Goal: Feedback & Contribution: Contribute content

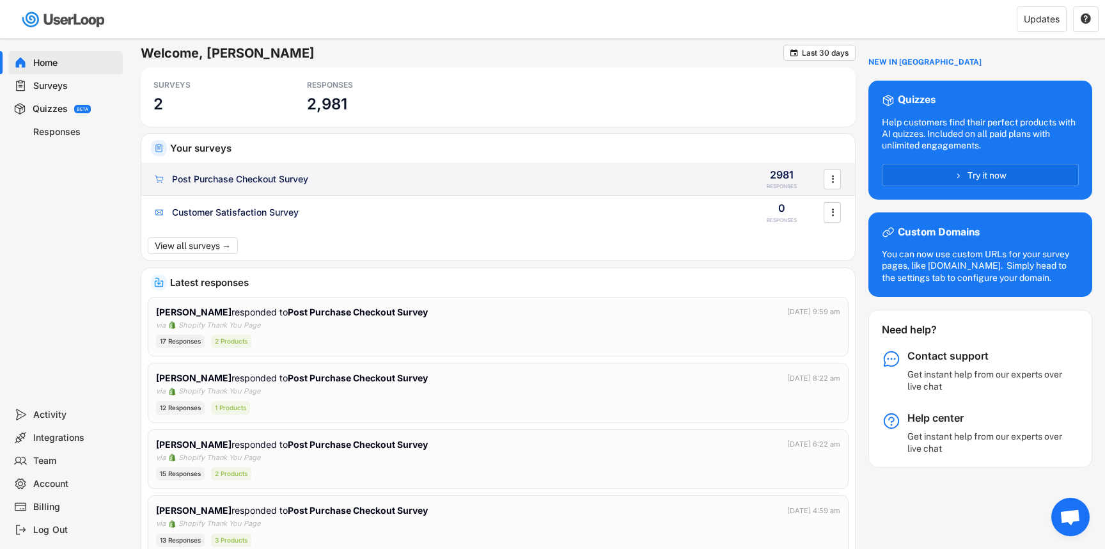
click at [431, 179] on div "Post Purchase Checkout Survey" at bounding box center [444, 179] width 582 height 13
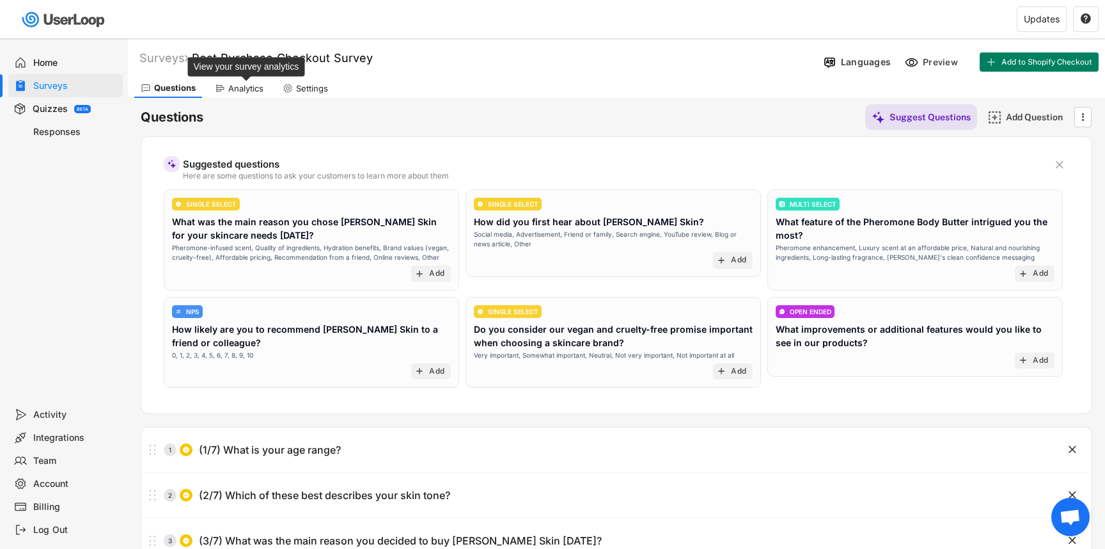
click at [237, 88] on div "Analytics" at bounding box center [245, 88] width 35 height 11
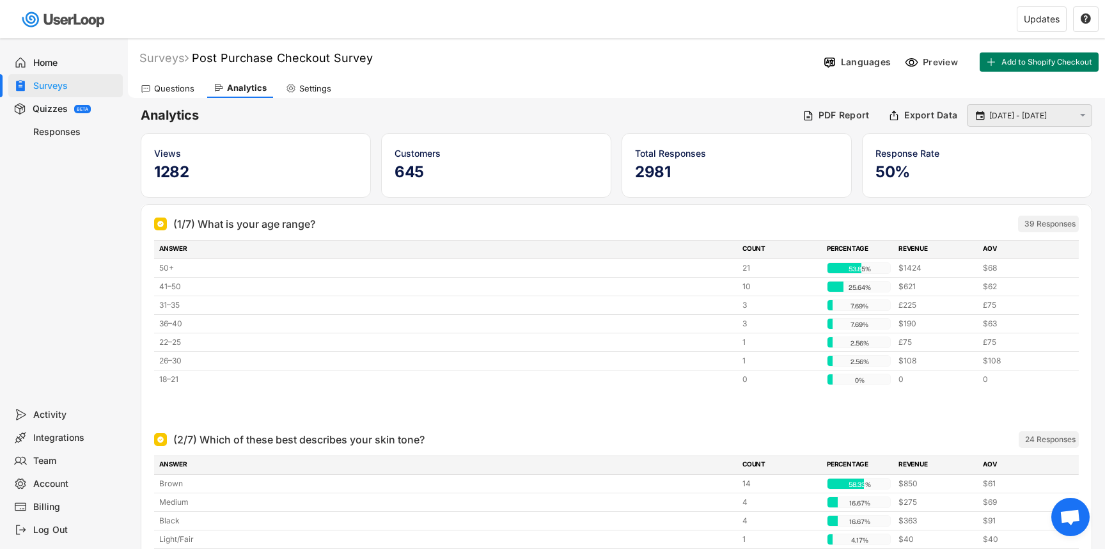
click at [1008, 109] on input "[DATE] - [DATE]" at bounding box center [1031, 115] width 84 height 13
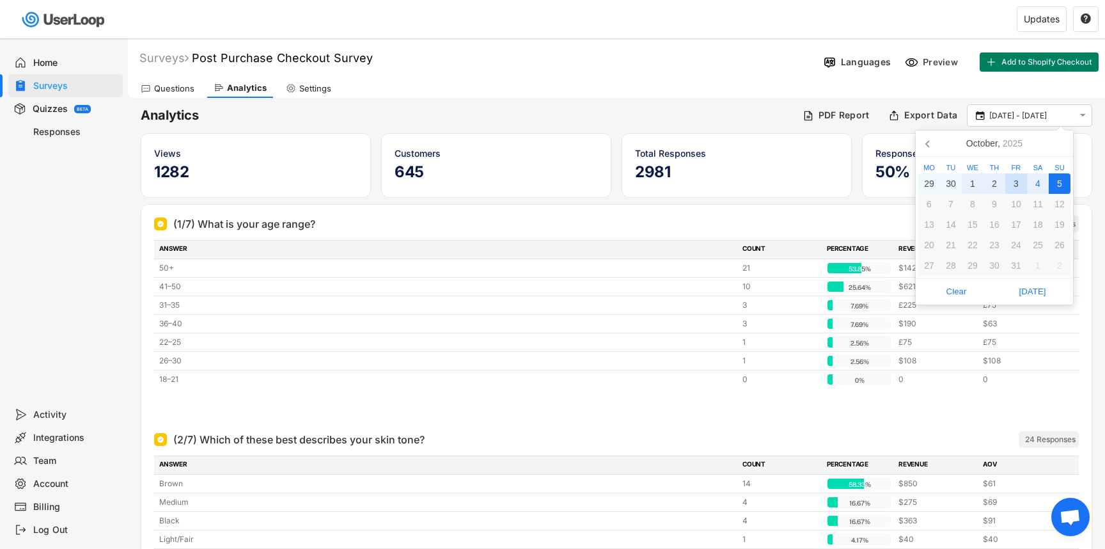
click at [1011, 183] on div "3" at bounding box center [1016, 183] width 22 height 20
click at [1040, 183] on div "4" at bounding box center [1038, 183] width 22 height 20
type input "[DATE] - [DATE]"
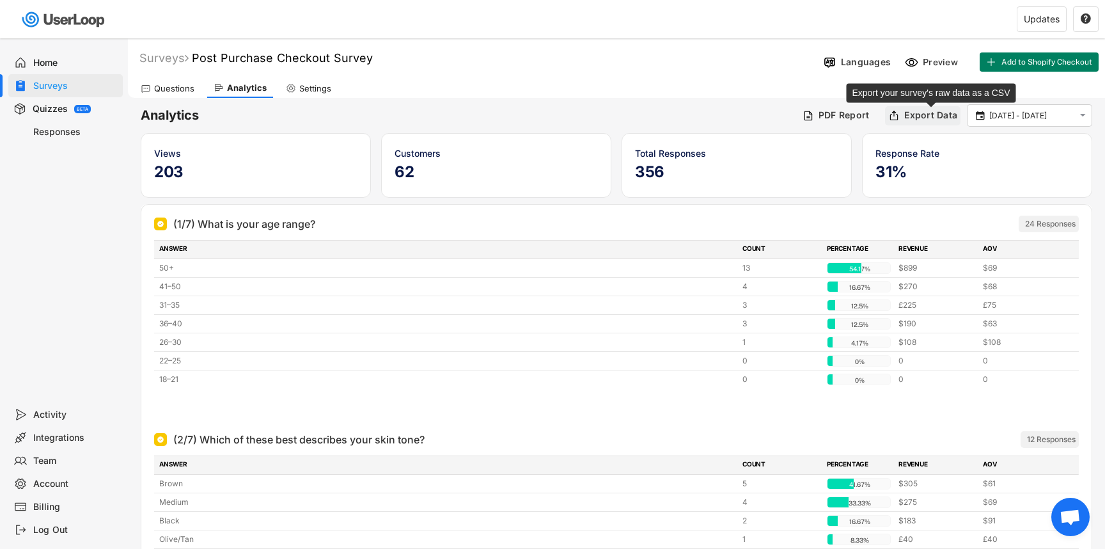
click at [919, 113] on div "Export Data" at bounding box center [930, 115] width 53 height 12
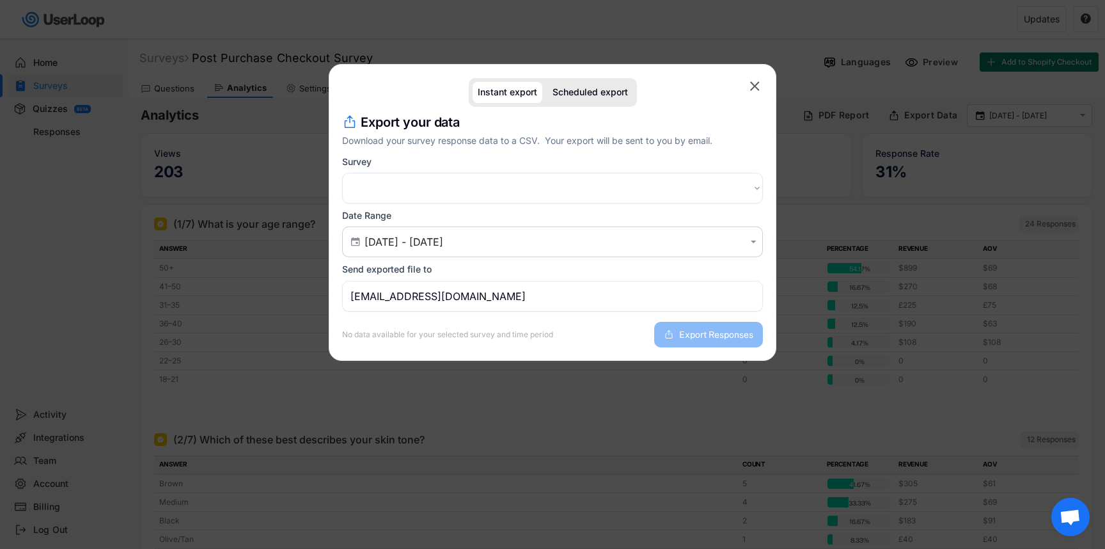
select select ""1348695171700984260__LOOKUP__1758019285573x864422384032175000""
click at [721, 330] on span "Export Responses" at bounding box center [716, 334] width 74 height 9
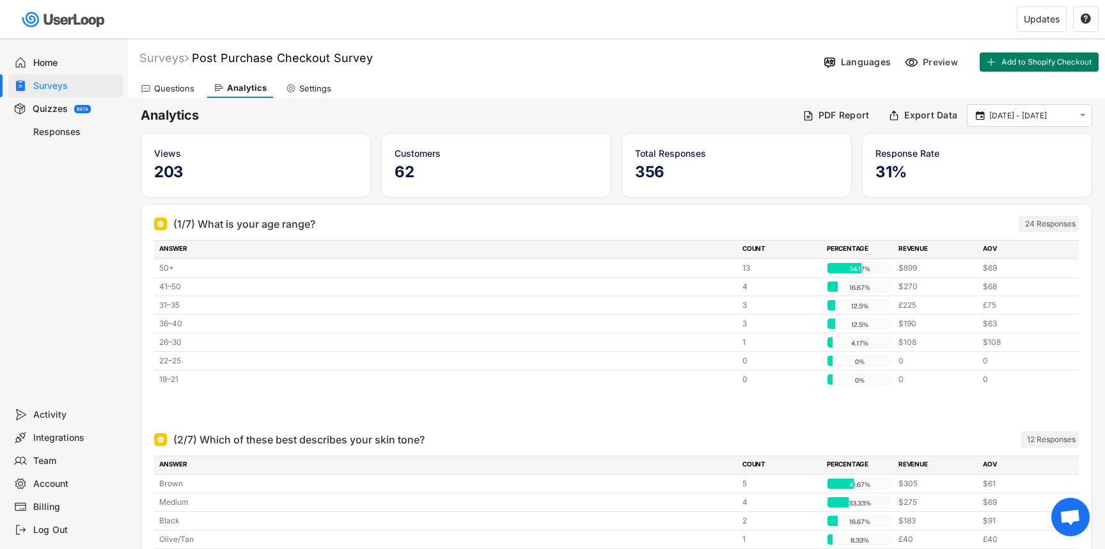
click at [182, 91] on div "Questions" at bounding box center [174, 88] width 40 height 11
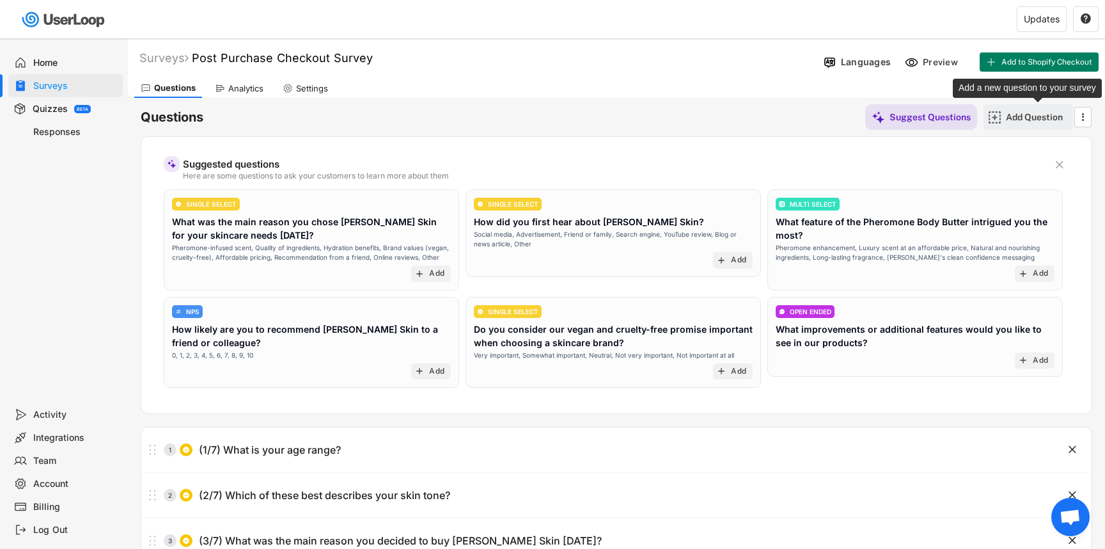
click at [1022, 116] on div "Add Question" at bounding box center [1038, 117] width 64 height 12
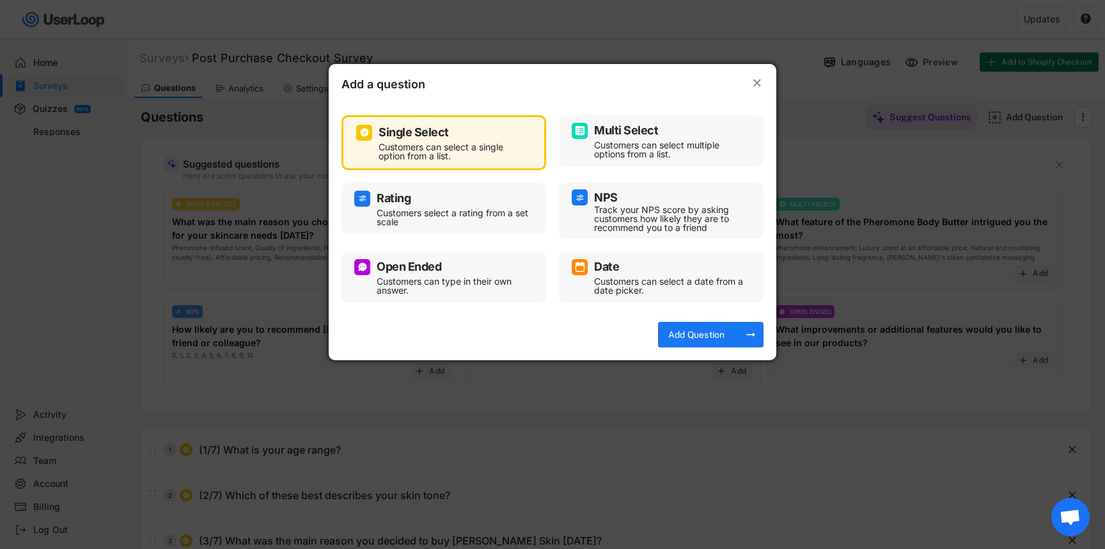
click at [409, 137] on div "Single Select" at bounding box center [413, 133] width 70 height 12
click at [696, 336] on div "Add Question" at bounding box center [696, 335] width 64 height 12
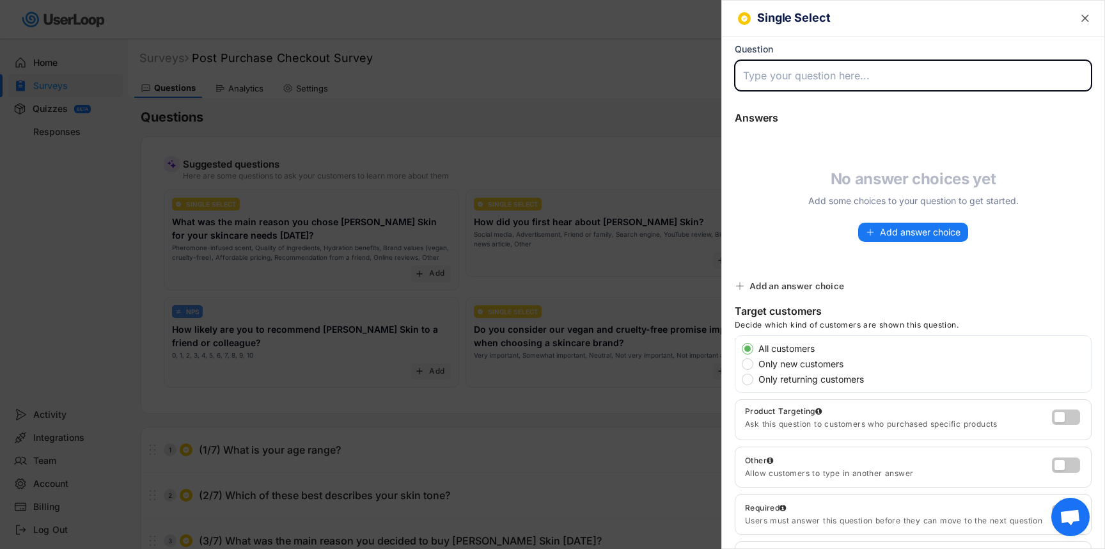
click at [796, 68] on input "input" at bounding box center [913, 75] width 357 height 31
type input "(4/7) Was there anything that nearly stopped you from purchasing?"
click at [890, 231] on span "Add answer choice" at bounding box center [920, 232] width 81 height 9
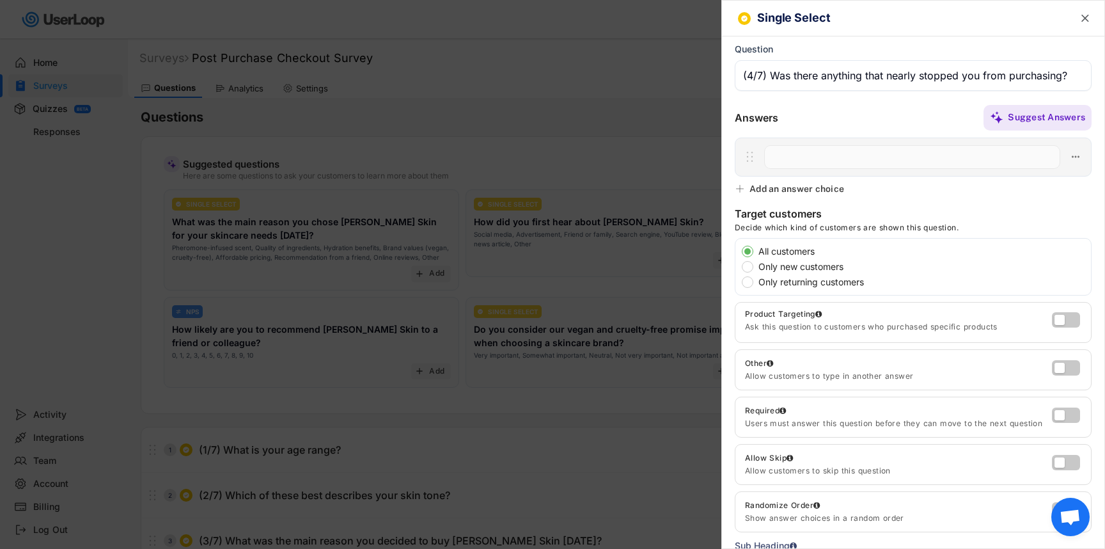
paste input "The price felt a bit high"
type input "The price felt a bit high"
click at [786, 191] on div "Add an answer choice" at bounding box center [796, 189] width 95 height 12
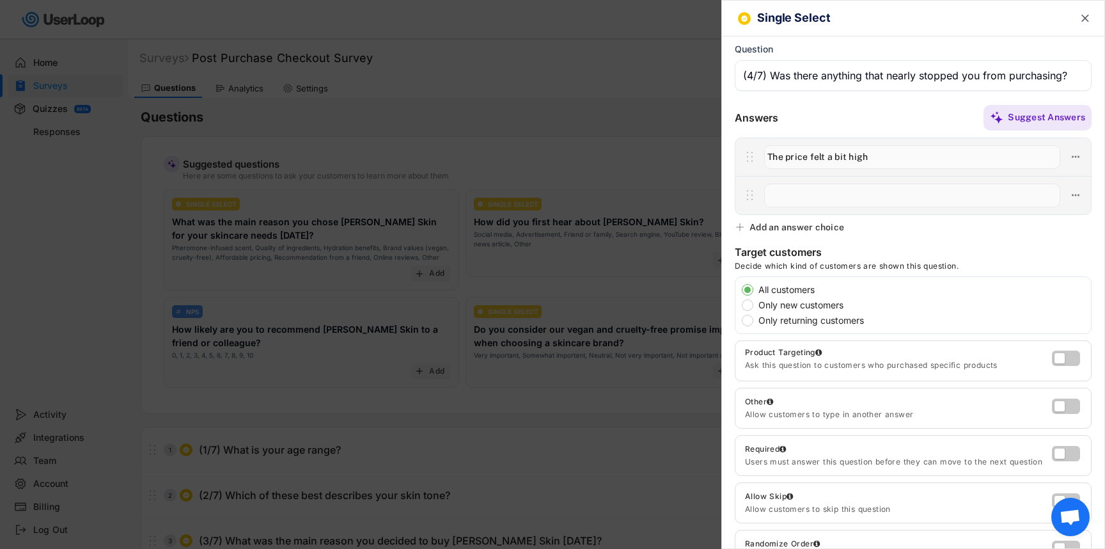
paste input "I wasn’t sure if it would actually work"
type input "I wasn’t sure if it would actually work"
click at [754, 228] on div "Add an answer choice" at bounding box center [796, 227] width 95 height 12
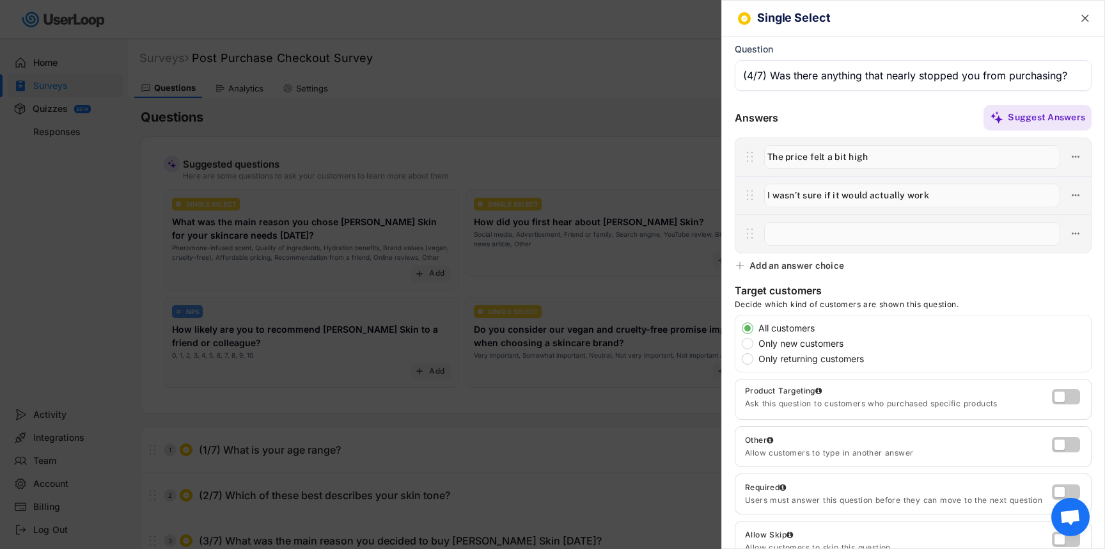
click at [805, 231] on input "input" at bounding box center [912, 234] width 296 height 24
type input "I didn’t see enough reviews or results"
click at [748, 260] on div "Add an answer choice" at bounding box center [791, 266] width 113 height 12
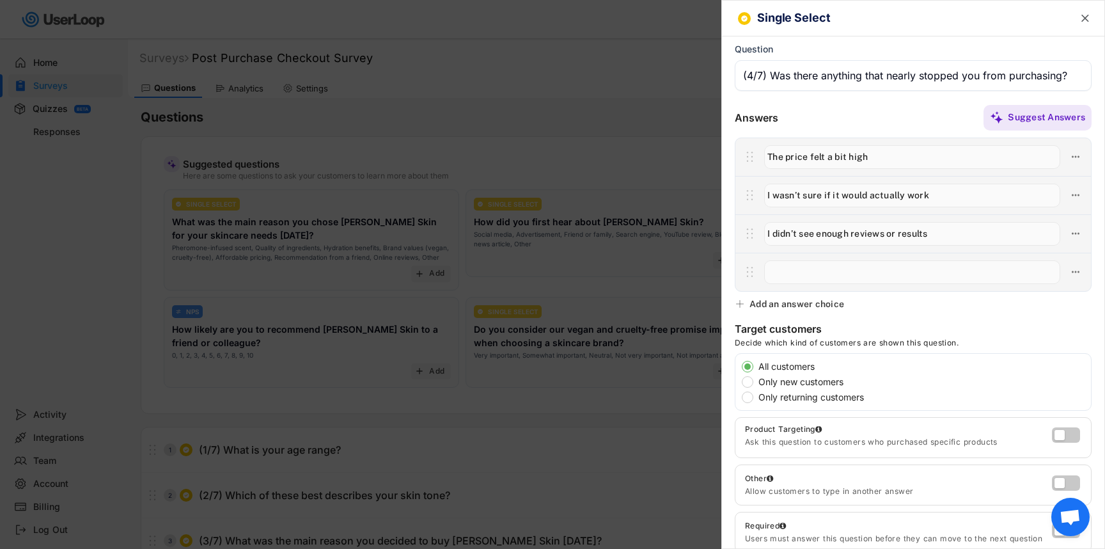
paste input "I wasn’t sure about the scent"
type input "I wasn’t sure about the scent"
click at [762, 300] on div "Add an answer choice" at bounding box center [796, 304] width 95 height 12
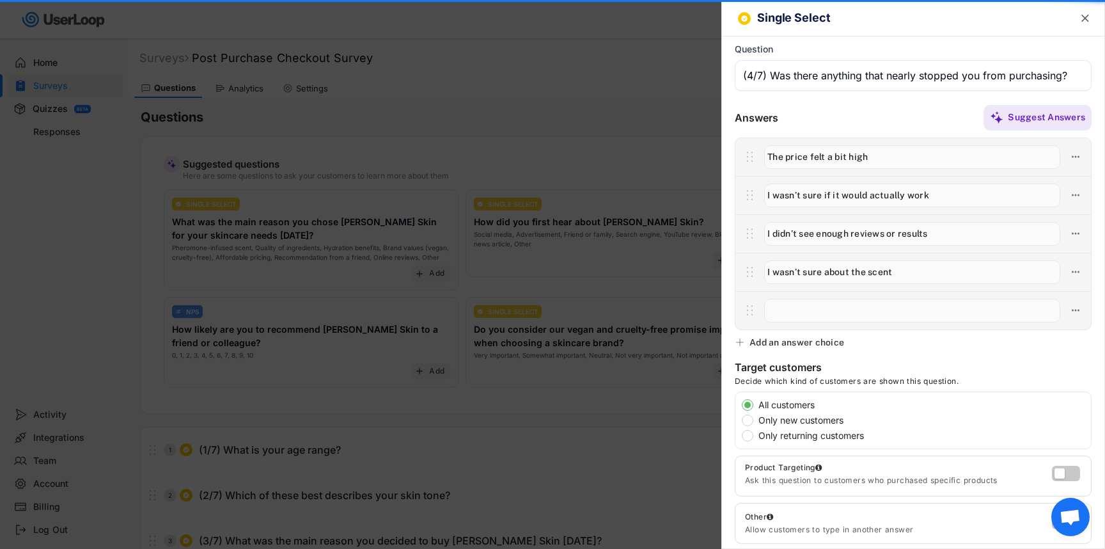
click at [783, 323] on div at bounding box center [912, 310] width 355 height 38
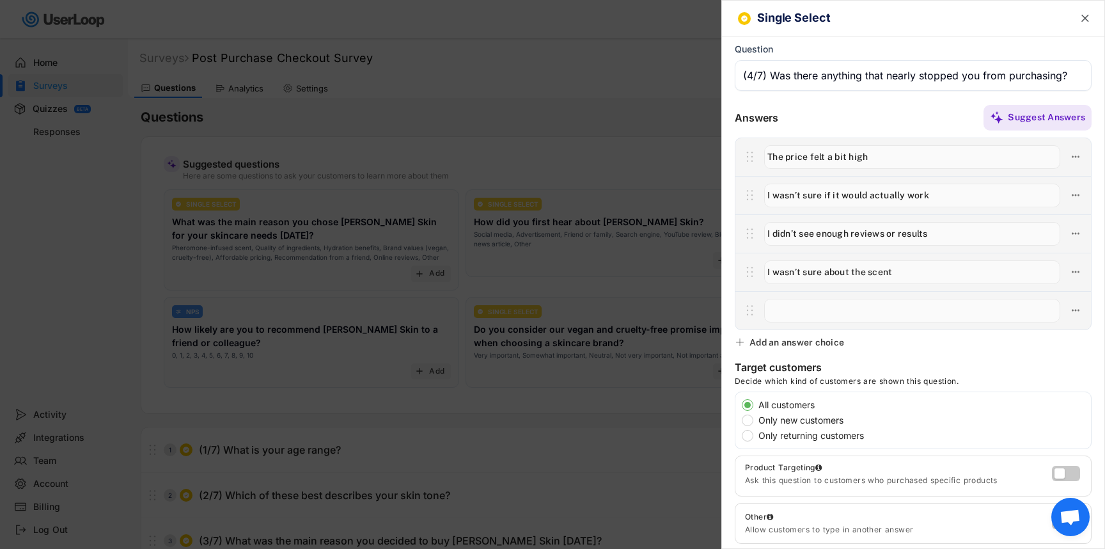
click at [793, 315] on input "input" at bounding box center [912, 311] width 296 height 24
paste input "I didn’t know much about the brand"
type input "I didn’t know much about the brand"
click at [786, 335] on div "Single Select  Question Answers Suggest Answers No answer choices yet Add some…" at bounding box center [913, 274] width 384 height 549
click at [811, 347] on div "Add an answer choice" at bounding box center [796, 342] width 95 height 12
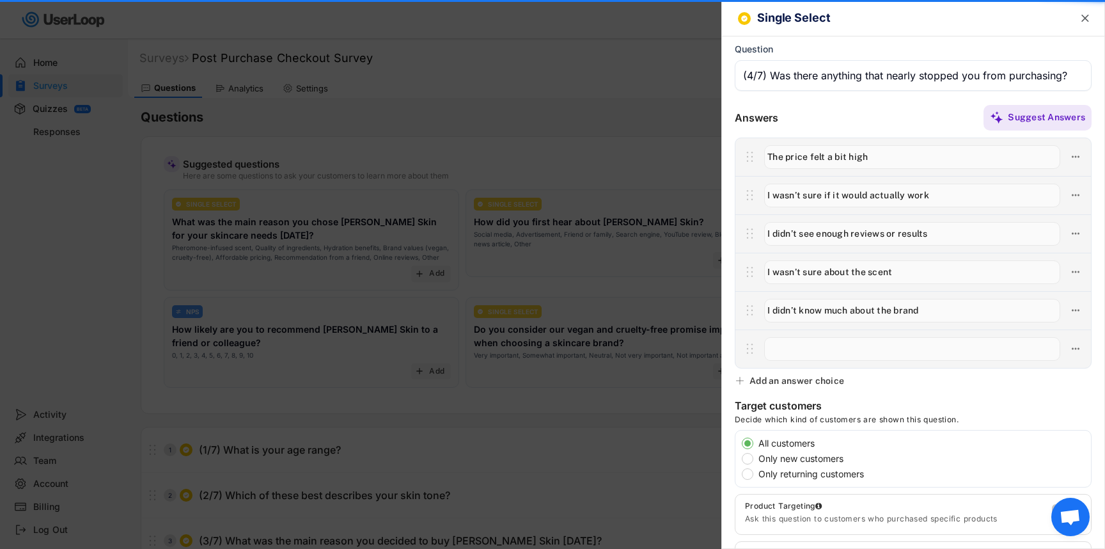
click at [811, 353] on input "input" at bounding box center [912, 349] width 296 height 24
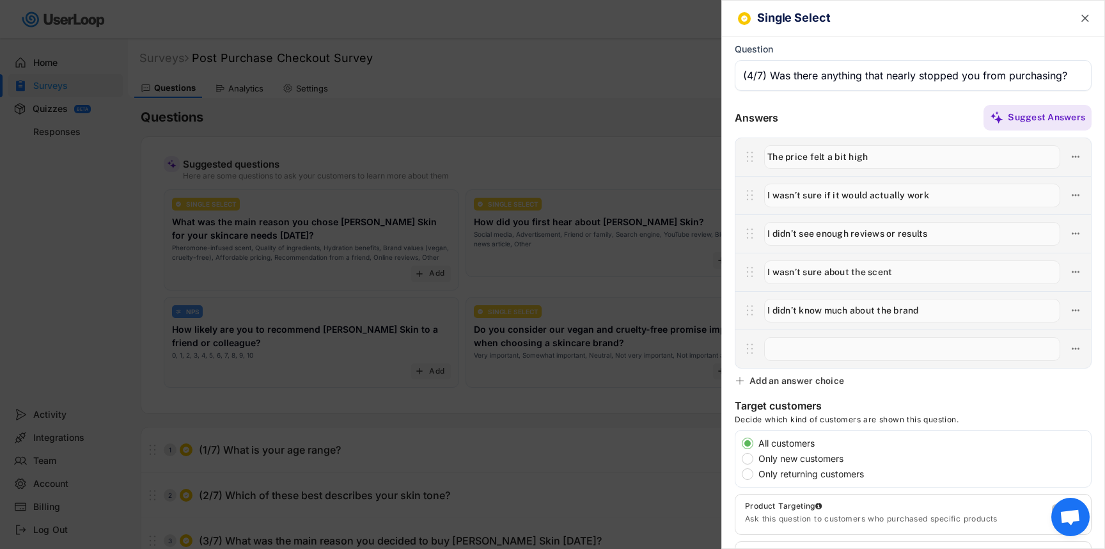
paste input "Shipping time or delivery cost"
type input "Shipping time or delivery cost"
click at [784, 380] on div "Add an answer choice" at bounding box center [796, 381] width 95 height 12
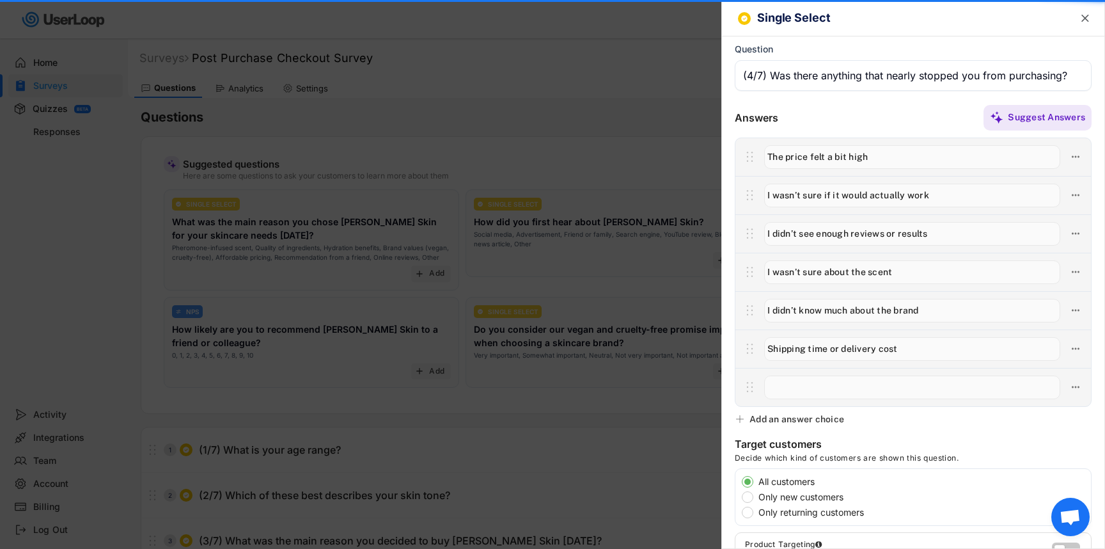
click at [810, 386] on input "input" at bounding box center [912, 387] width 296 height 24
paste input "Nothing really — I was confident in my purchase"
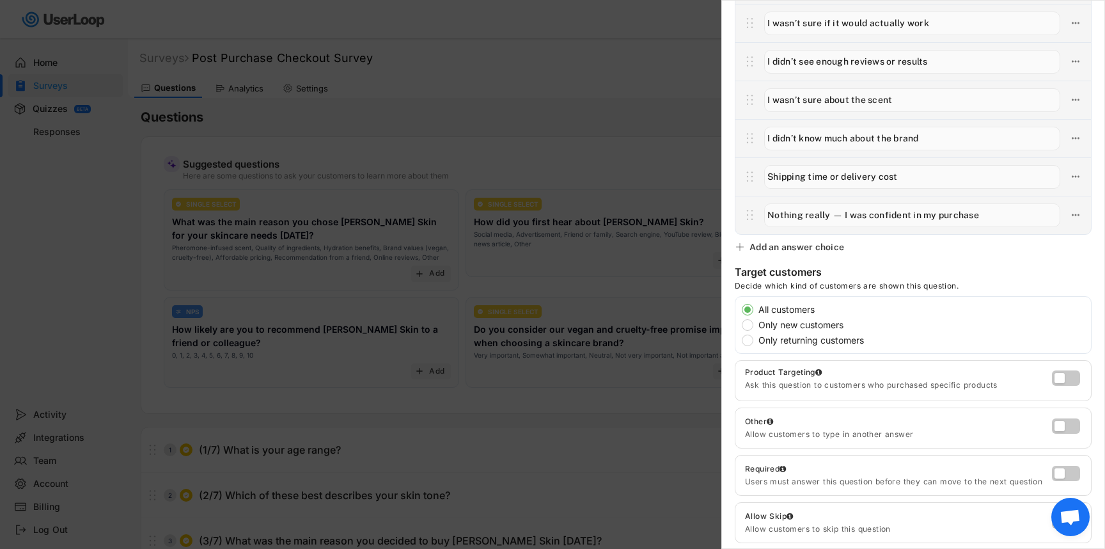
scroll to position [194, 0]
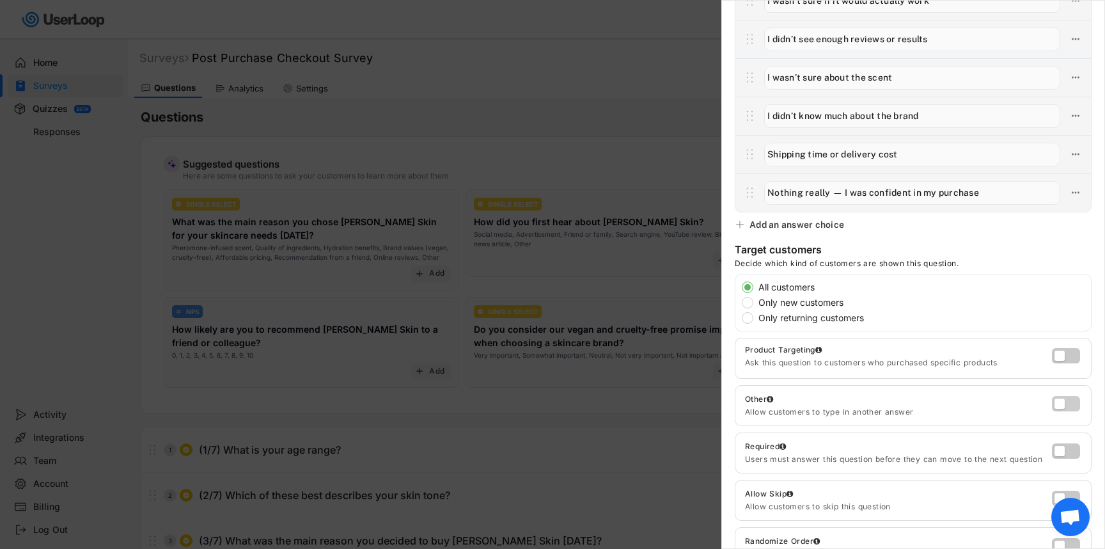
type input "Nothing really — I was confident in my purchase"
click at [1061, 403] on label at bounding box center [1062, 400] width 28 height 15
click at [0, 0] on input "checkbox" at bounding box center [0, 0] width 0 height 0
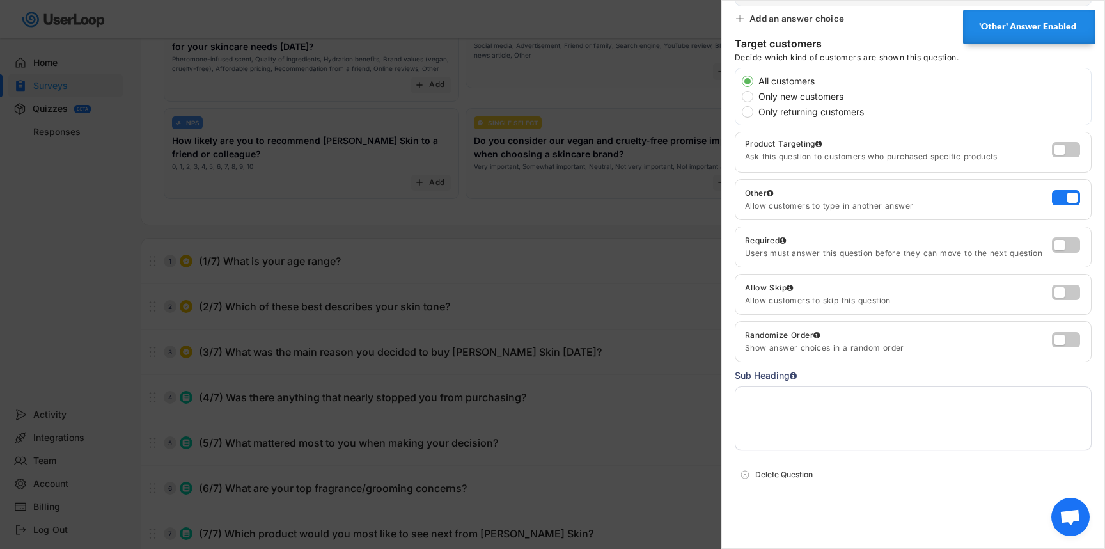
scroll to position [0, 0]
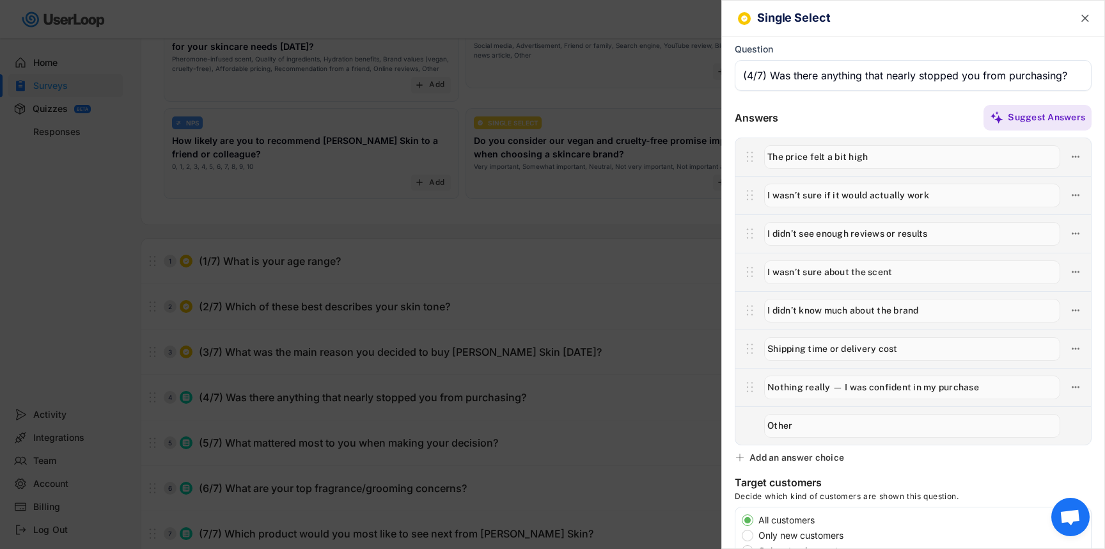
click at [930, 19] on h6 "Single Select" at bounding box center [904, 18] width 295 height 13
click at [1084, 18] on text "" at bounding box center [1085, 18] width 8 height 13
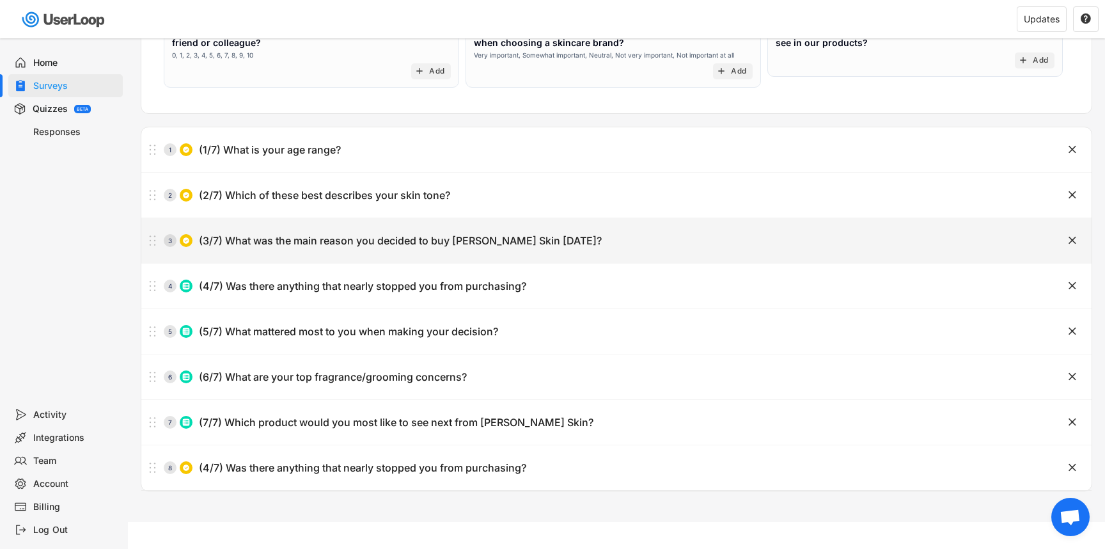
scroll to position [311, 0]
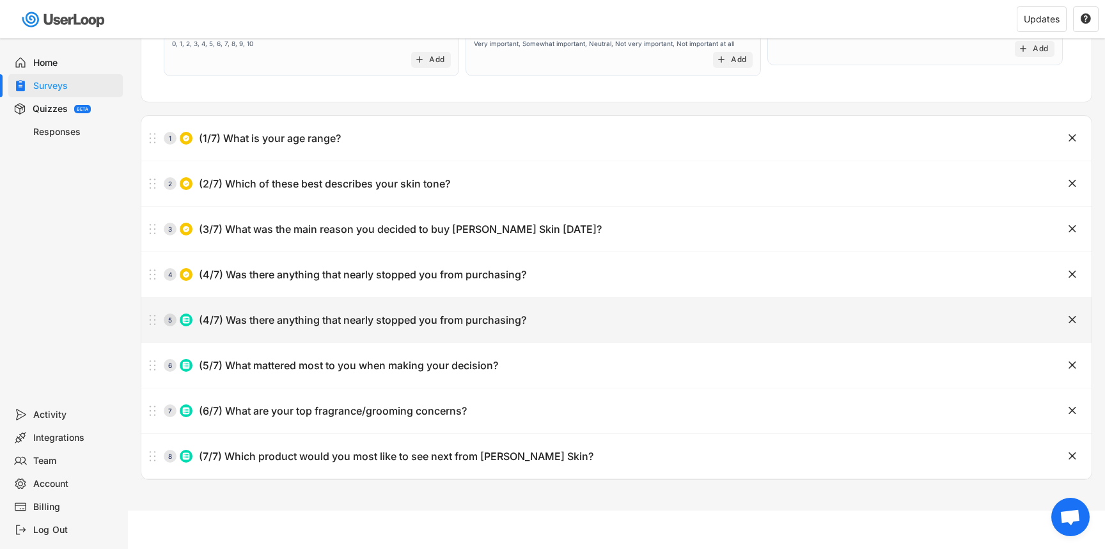
click at [1069, 318] on text "" at bounding box center [1072, 319] width 8 height 13
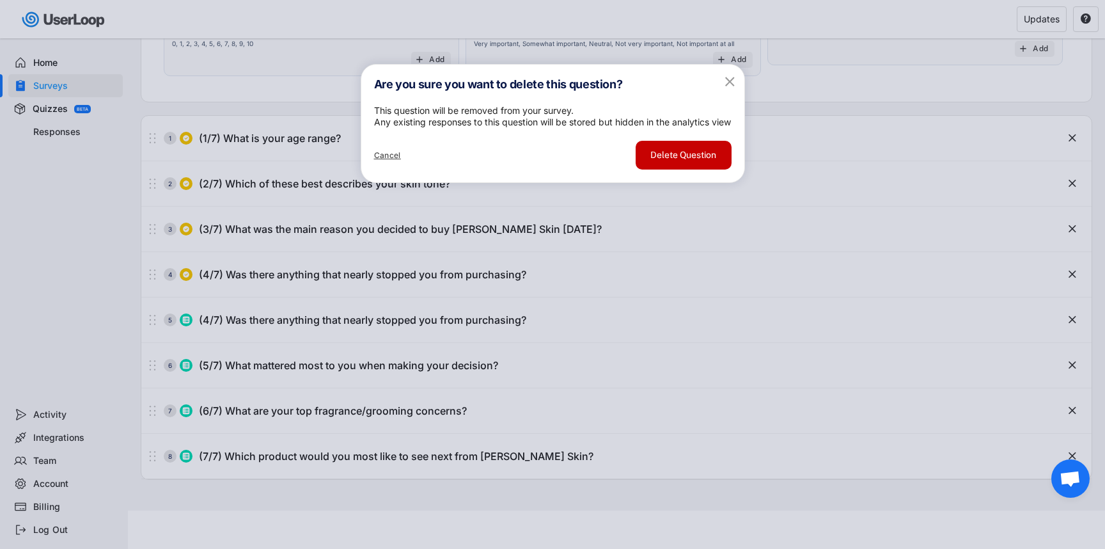
click at [718, 169] on button "Delete Question" at bounding box center [683, 155] width 96 height 29
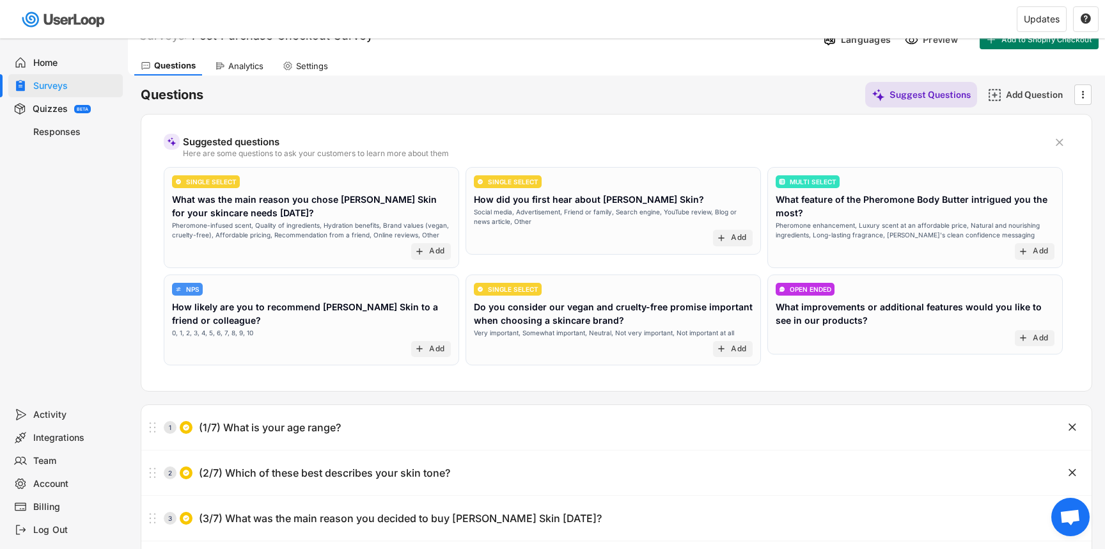
scroll to position [0, 0]
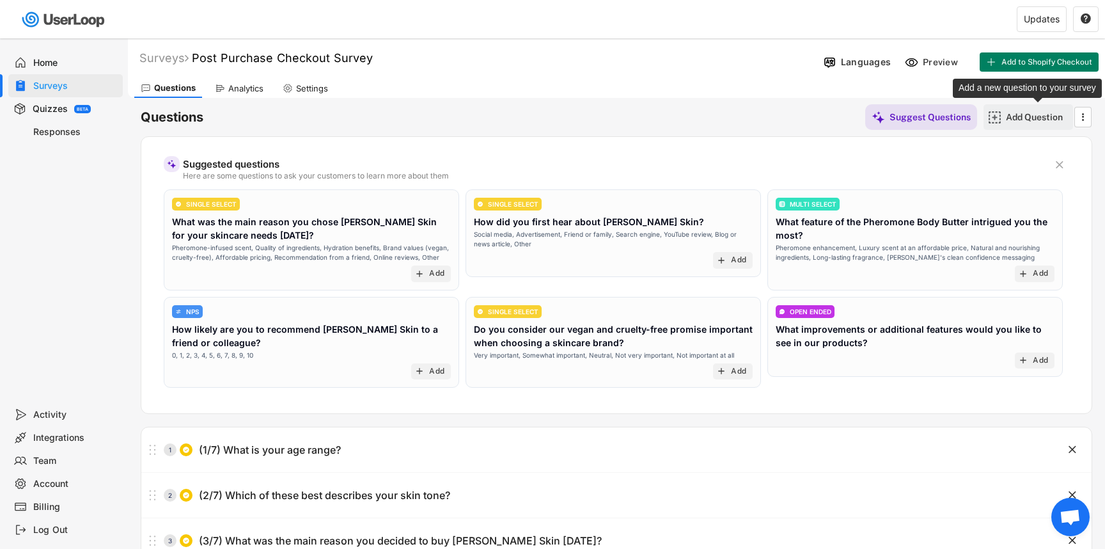
click at [1017, 118] on div "Add Question" at bounding box center [1038, 117] width 64 height 12
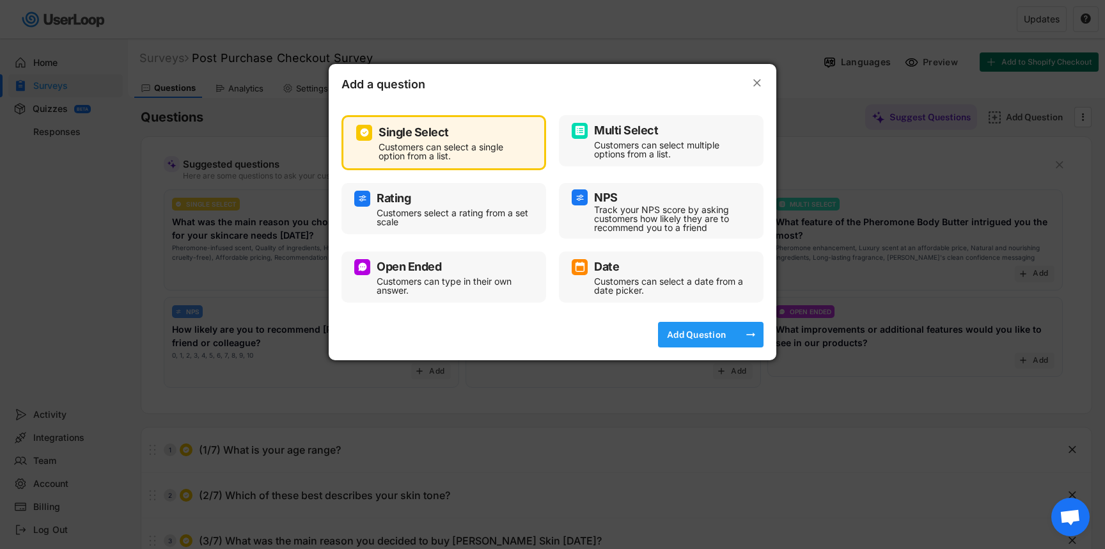
click at [701, 329] on div "Add Question" at bounding box center [696, 335] width 64 height 12
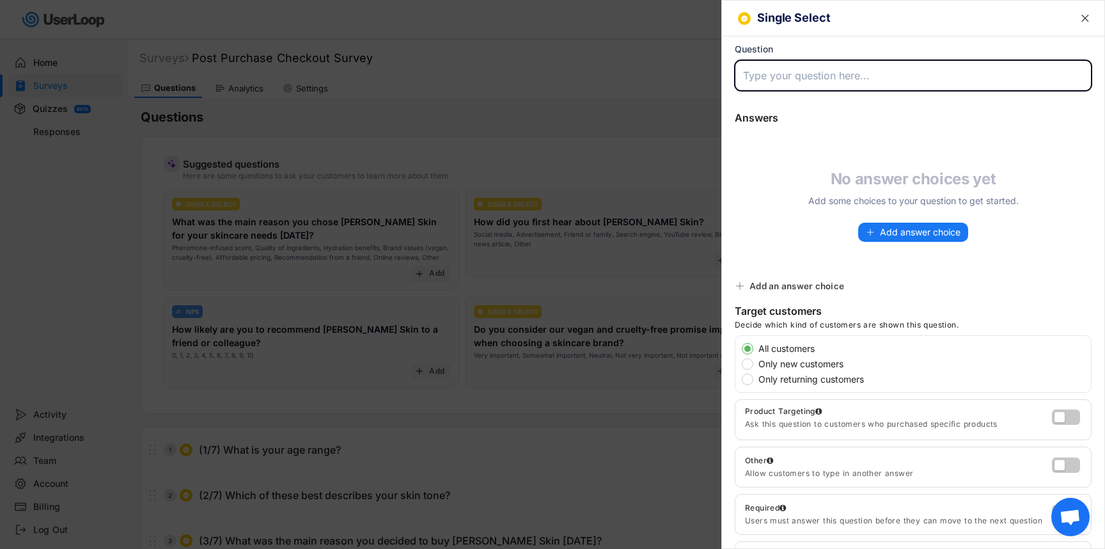
click at [768, 83] on input "input" at bounding box center [913, 75] width 357 height 31
paste input "(5/7) What mattered most to you when making your decision?"
type input "(5/7) What mattered most to you when making your decision?"
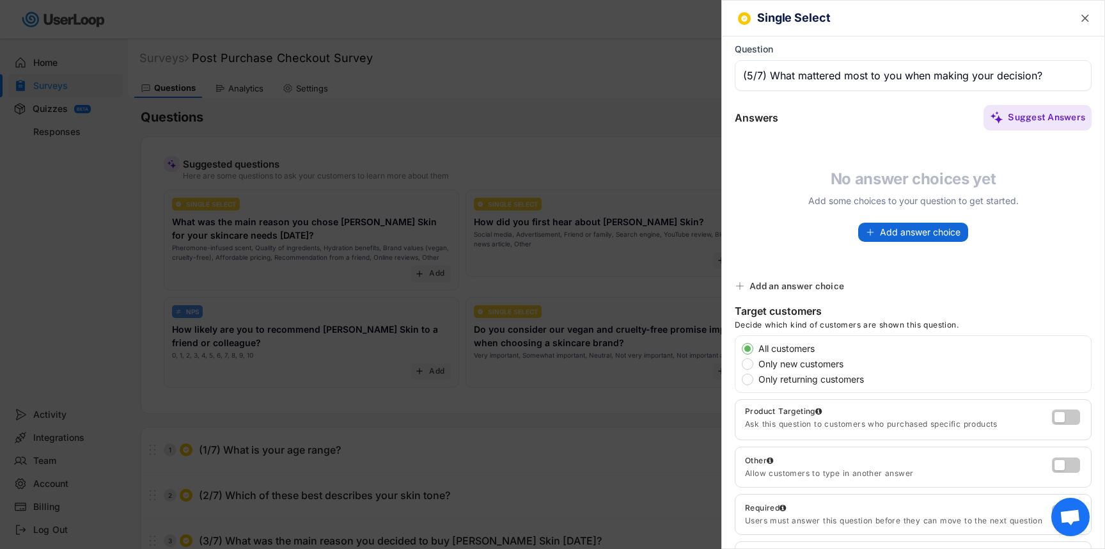
click at [907, 233] on span "Add answer choice" at bounding box center [920, 232] width 81 height 9
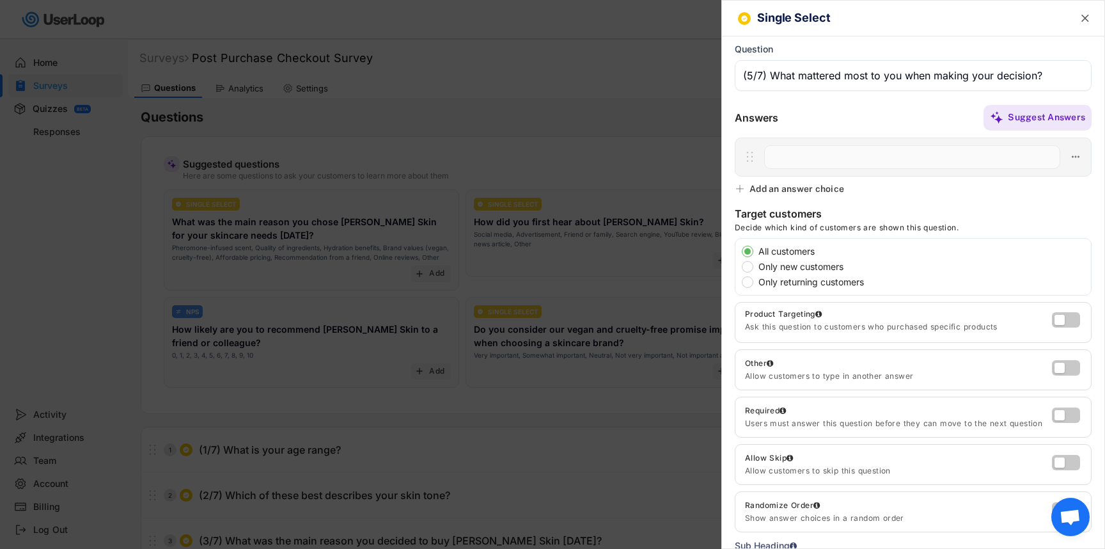
paste input "The scent and fragrance performance"
type input "The scent and fragrance performance"
click at [804, 186] on div "Add an answer choice" at bounding box center [796, 189] width 95 height 12
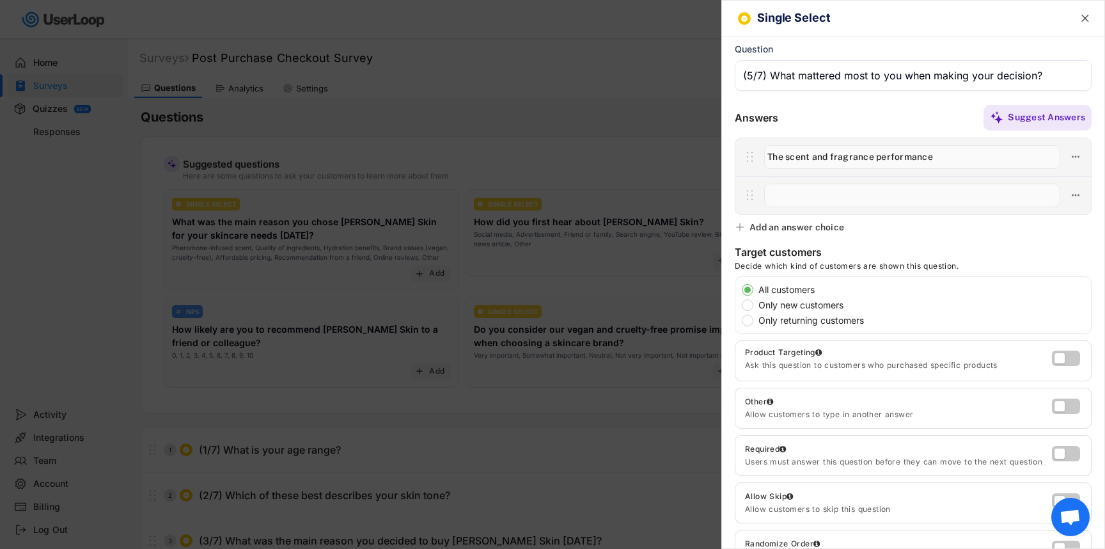
click at [811, 195] on input "input" at bounding box center [912, 195] width 296 height 24
paste input "The pheromone/attraction element"
type input "The pheromone/attraction element"
click at [821, 224] on div "Add an answer choice" at bounding box center [796, 227] width 95 height 12
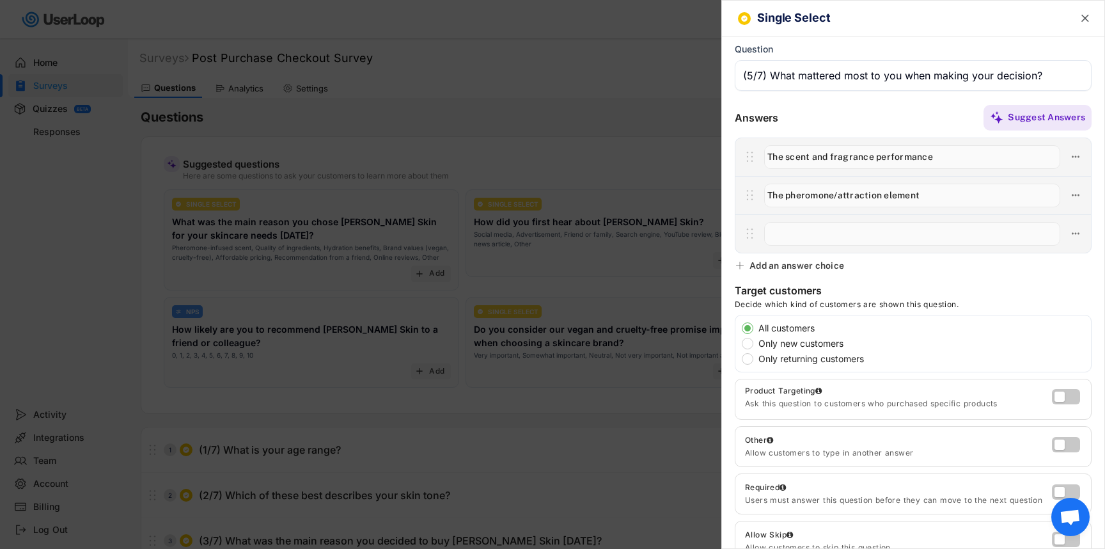
paste input "The brand’s clean, vegan, and cruelty-free values"
type input "The brand’s clean, vegan, and cruelty-free values"
click at [818, 260] on div "Add an answer choice" at bounding box center [796, 266] width 95 height 12
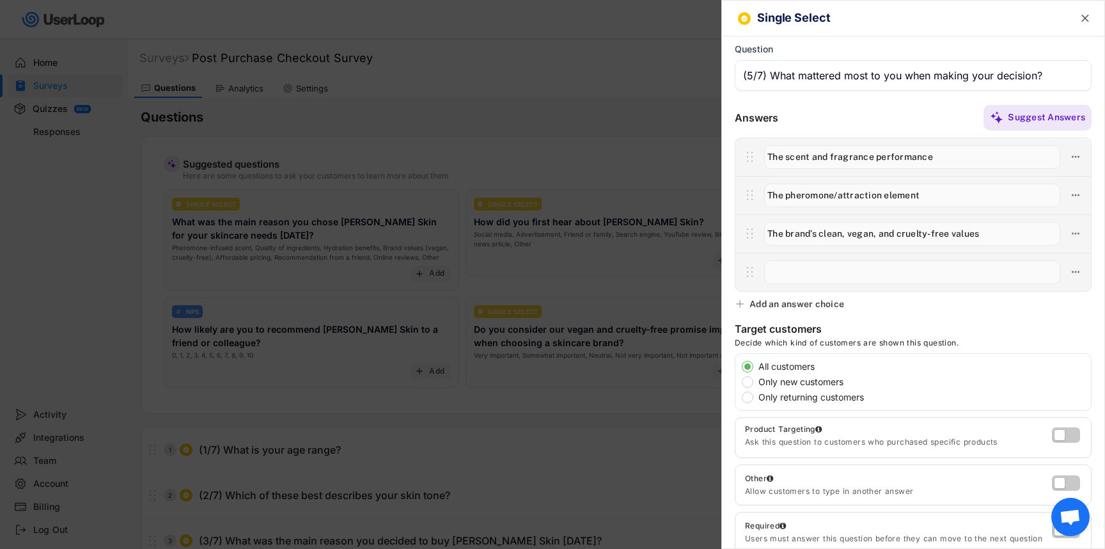
paste input "The quality of ingredients"
type input "The quality of ingredients"
click at [821, 297] on div "Single Select  Question Answers Suggest Answers No answer choices yet Add some…" at bounding box center [913, 274] width 384 height 549
click at [815, 308] on div "Add an answer choice" at bounding box center [796, 304] width 95 height 12
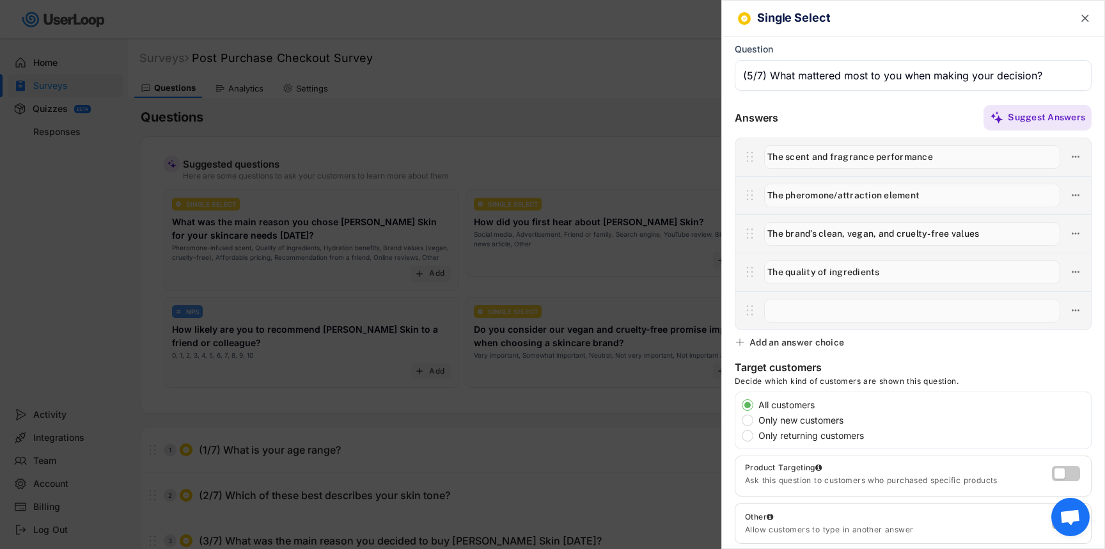
paste input "The product reviews or social proof"
type input "The product reviews or social proof"
click at [808, 336] on div "Single Select  Question Answers Suggest Answers No answer choices yet Add some…" at bounding box center [913, 274] width 384 height 549
click at [808, 344] on div "Add an answer choice" at bounding box center [796, 342] width 95 height 12
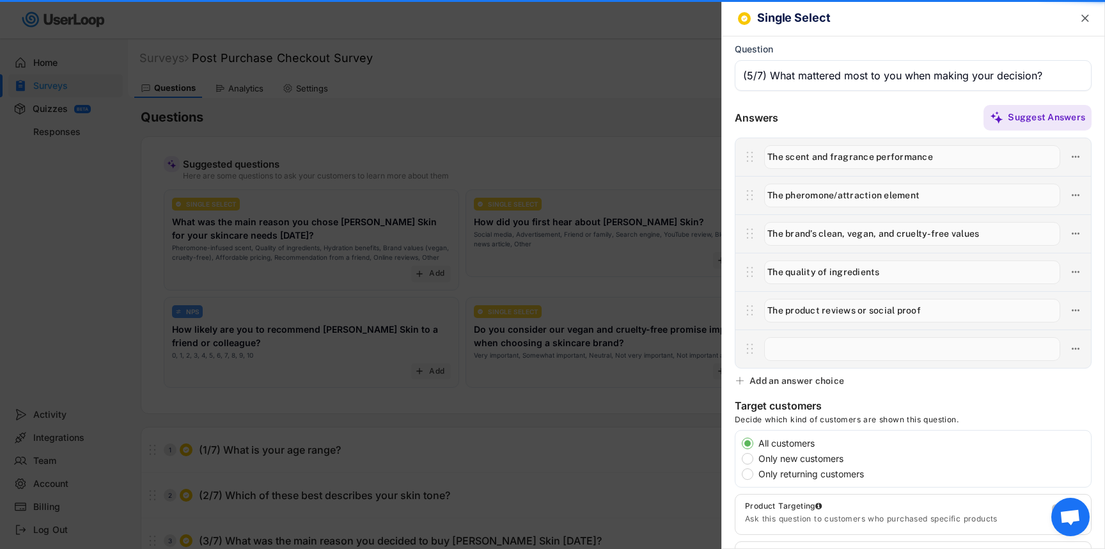
paste input "The price and overall value"
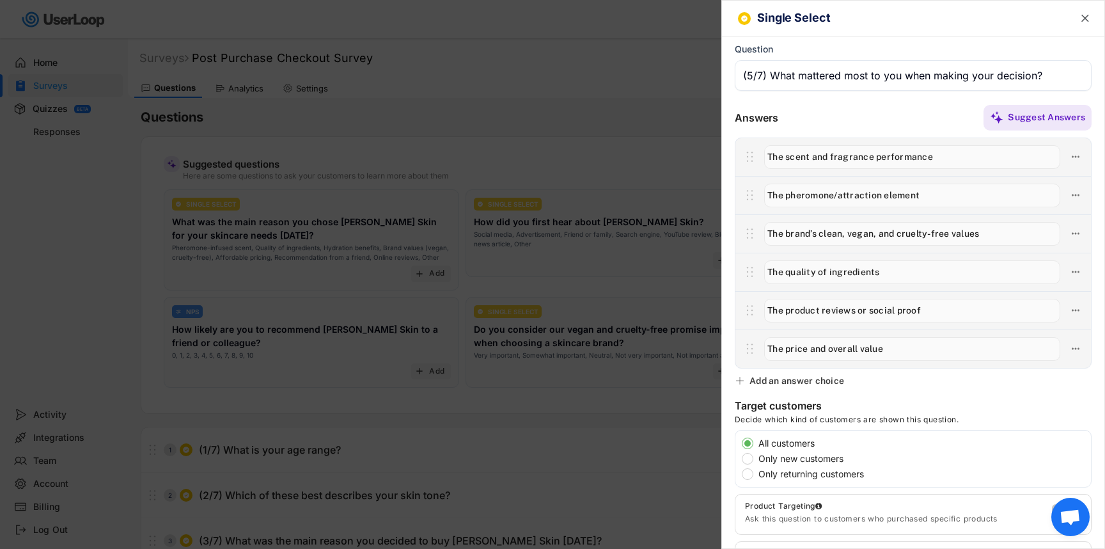
type input "The price and overall value"
click at [799, 380] on div "Add an answer choice" at bounding box center [796, 381] width 95 height 12
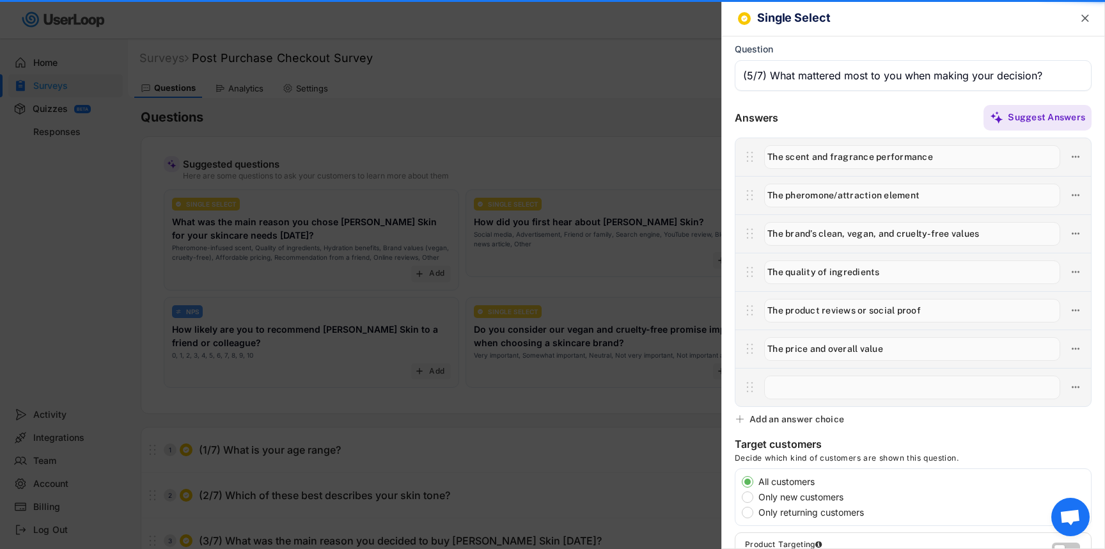
paste input "The packaging and premium feel"
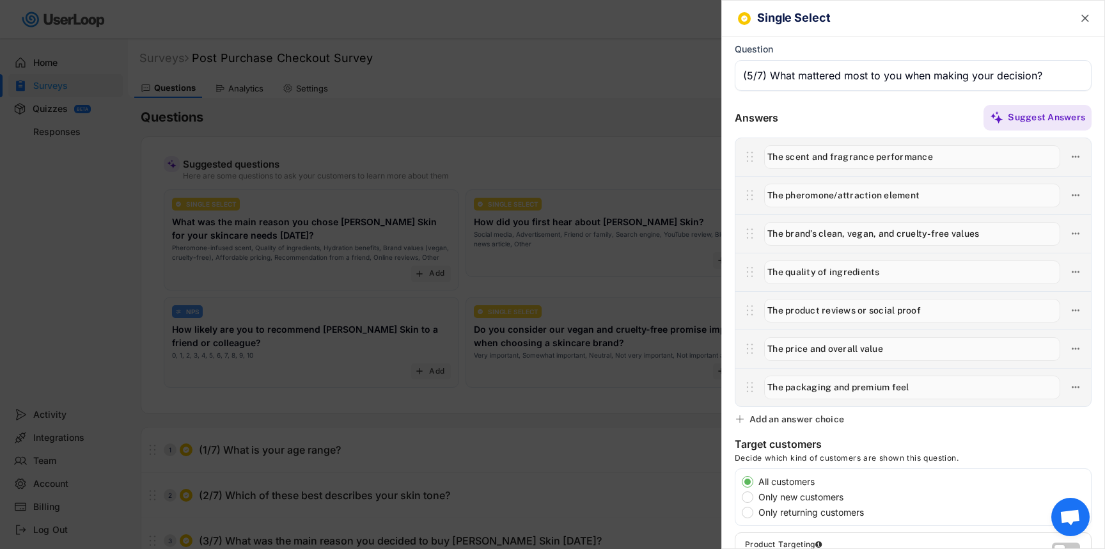
type input "The packaging and premium feel"
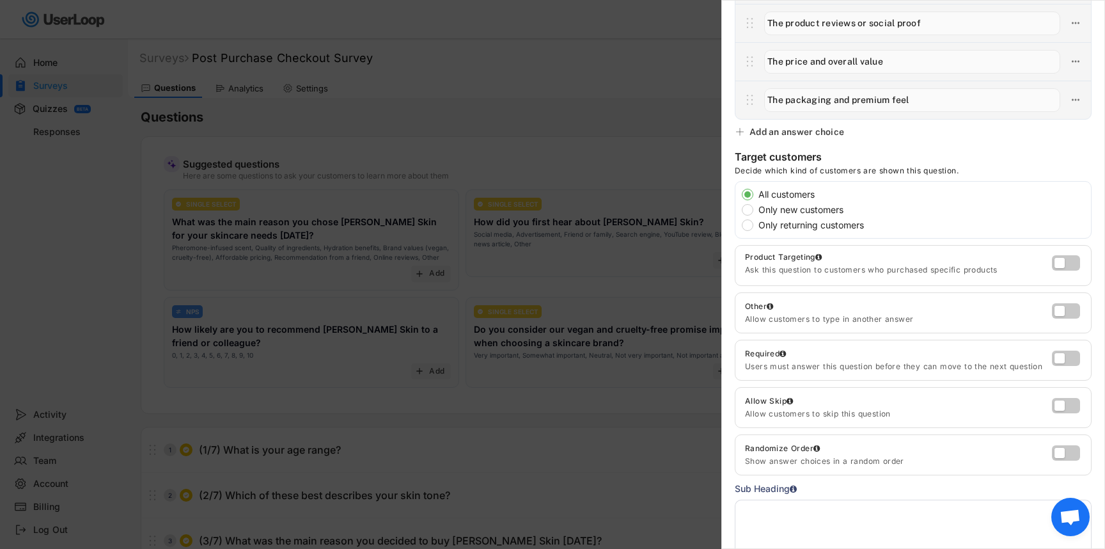
scroll to position [288, 0]
click at [1072, 305] on label at bounding box center [1062, 306] width 28 height 15
click at [0, 0] on input "checkbox" at bounding box center [0, 0] width 0 height 0
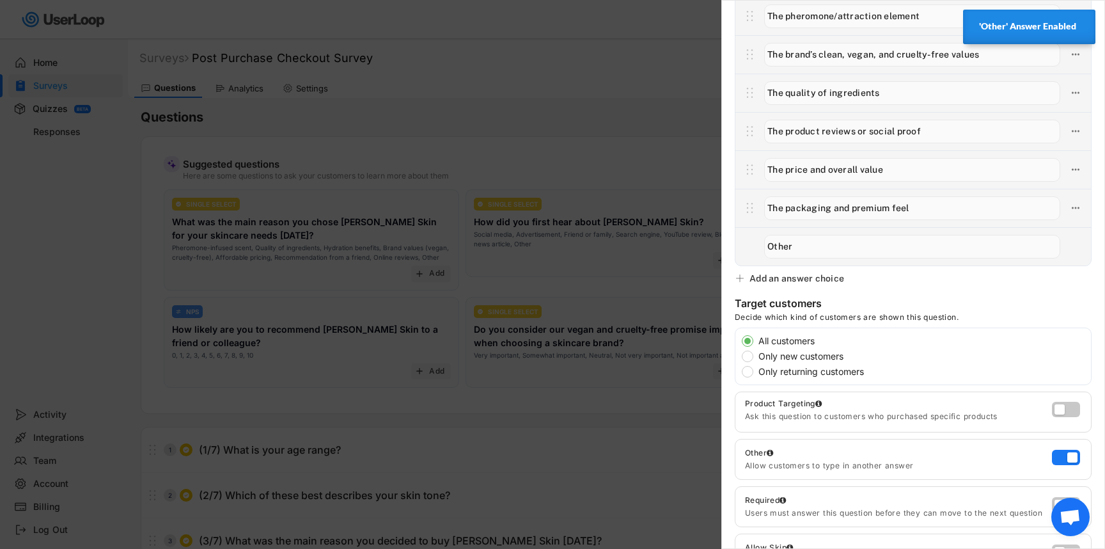
scroll to position [0, 0]
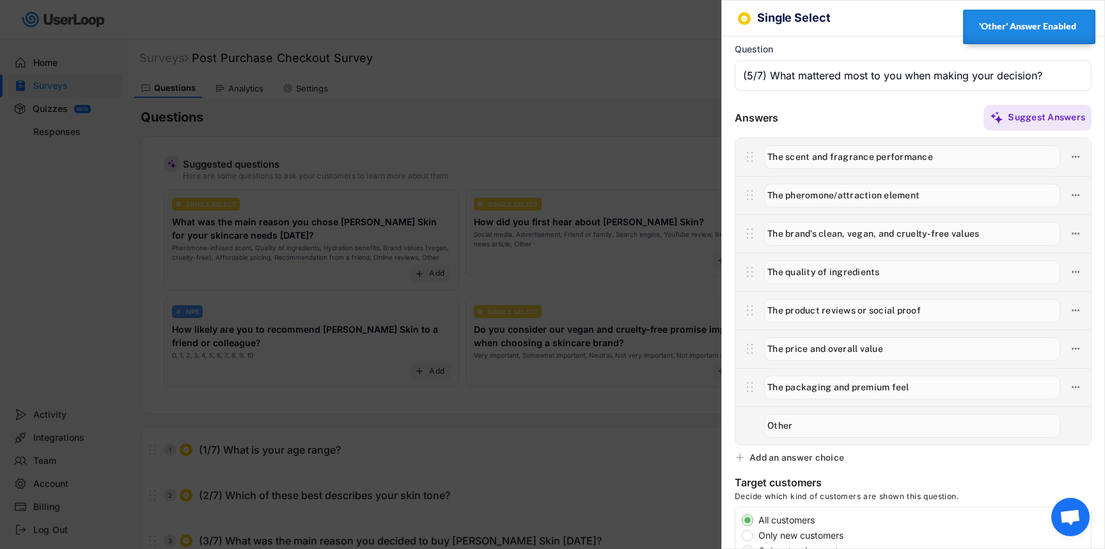
click at [625, 426] on div at bounding box center [552, 274] width 1105 height 549
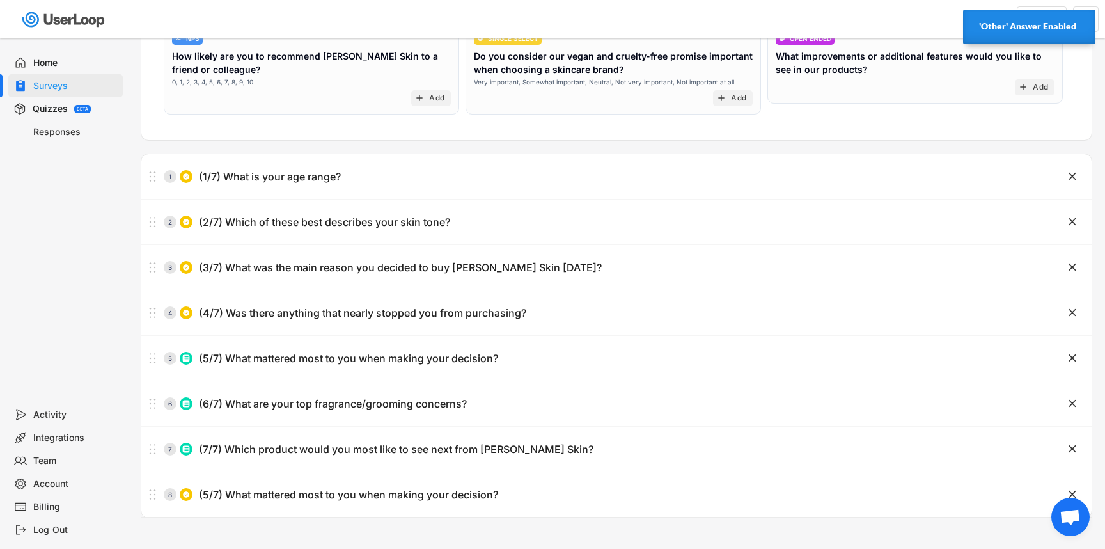
scroll to position [311, 0]
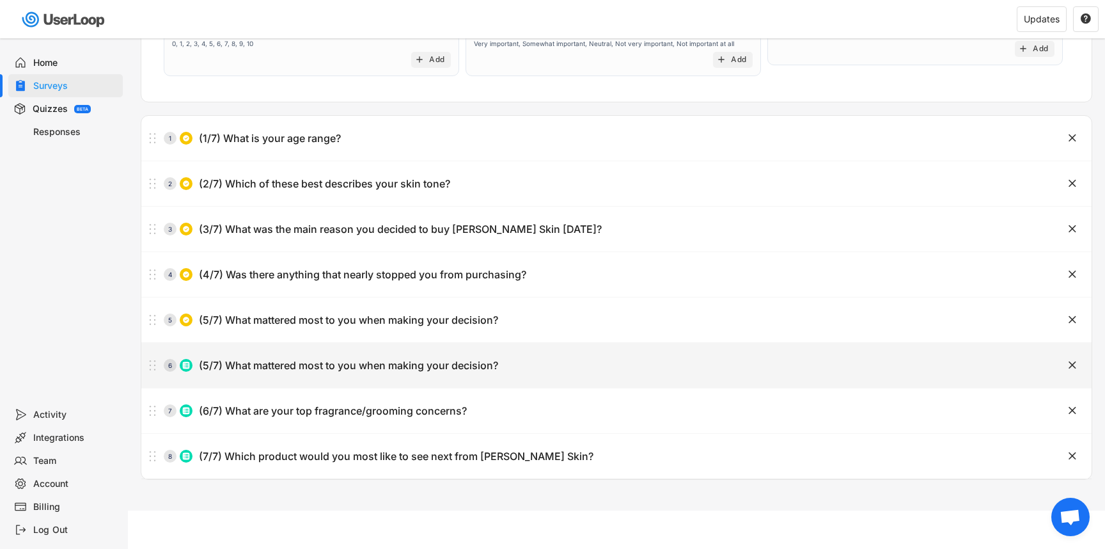
click at [1071, 364] on text "" at bounding box center [1072, 364] width 8 height 13
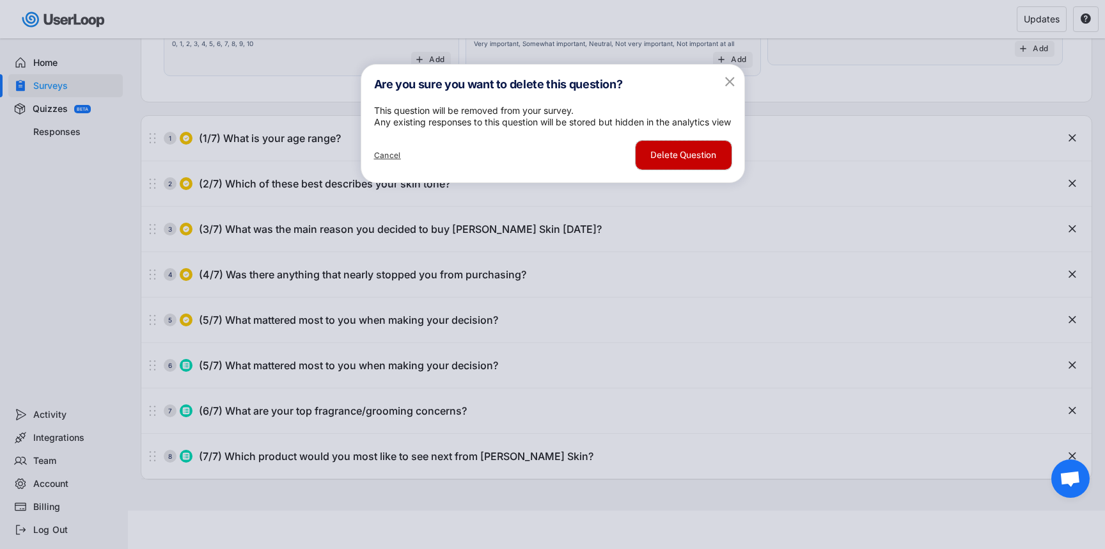
click at [695, 169] on button "Delete Question" at bounding box center [683, 155] width 96 height 29
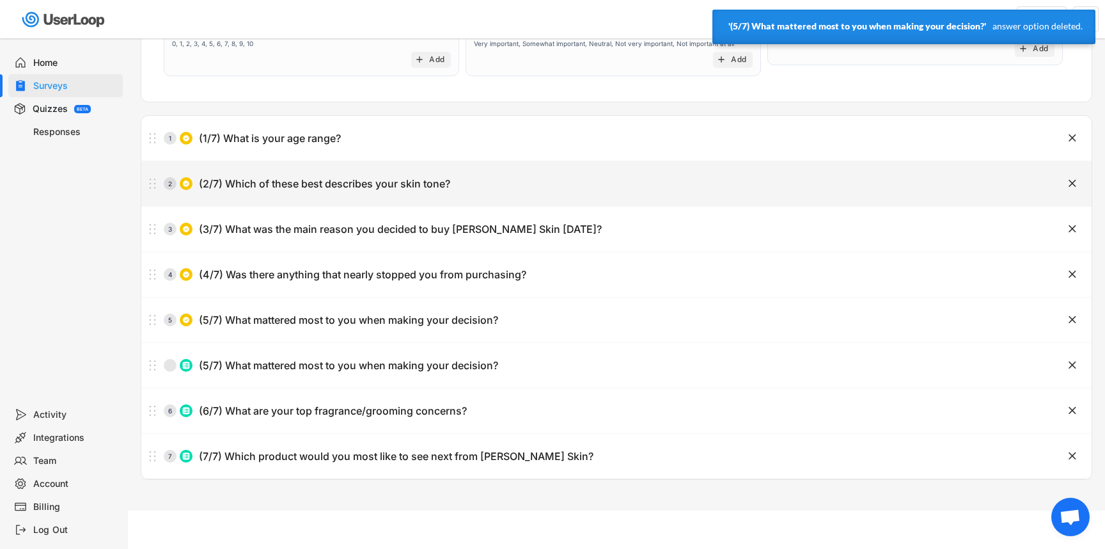
scroll to position [266, 0]
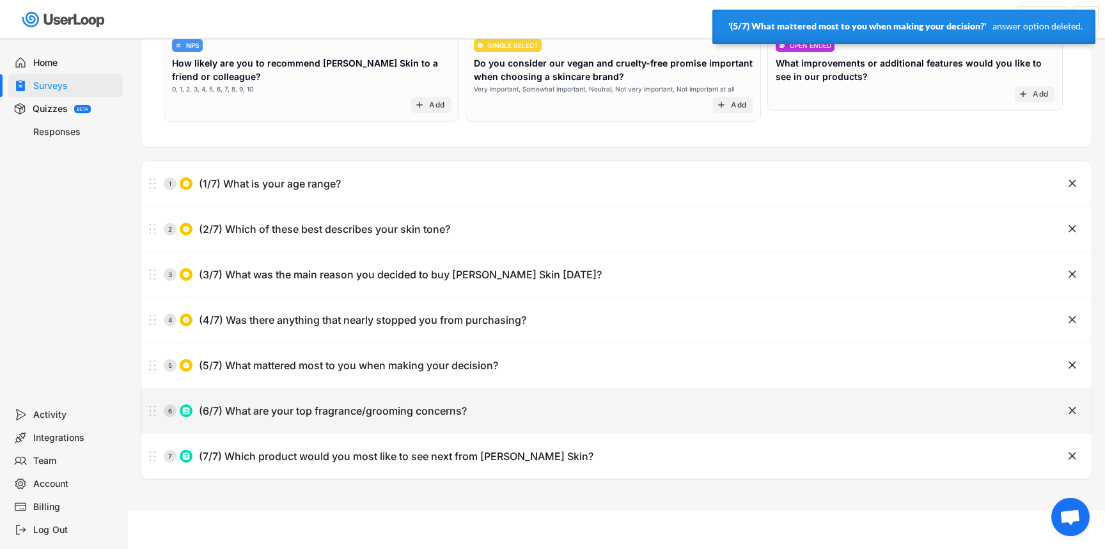
click at [467, 412] on div "6 (6/7) What are your top fragrance/grooming concerns?" at bounding box center [584, 411] width 886 height 26
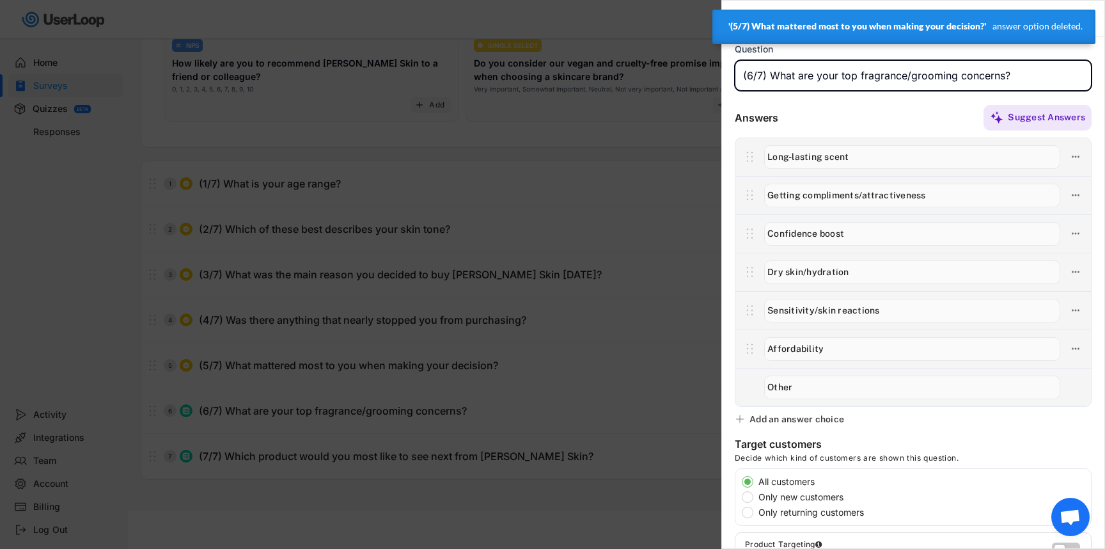
scroll to position [400, 0]
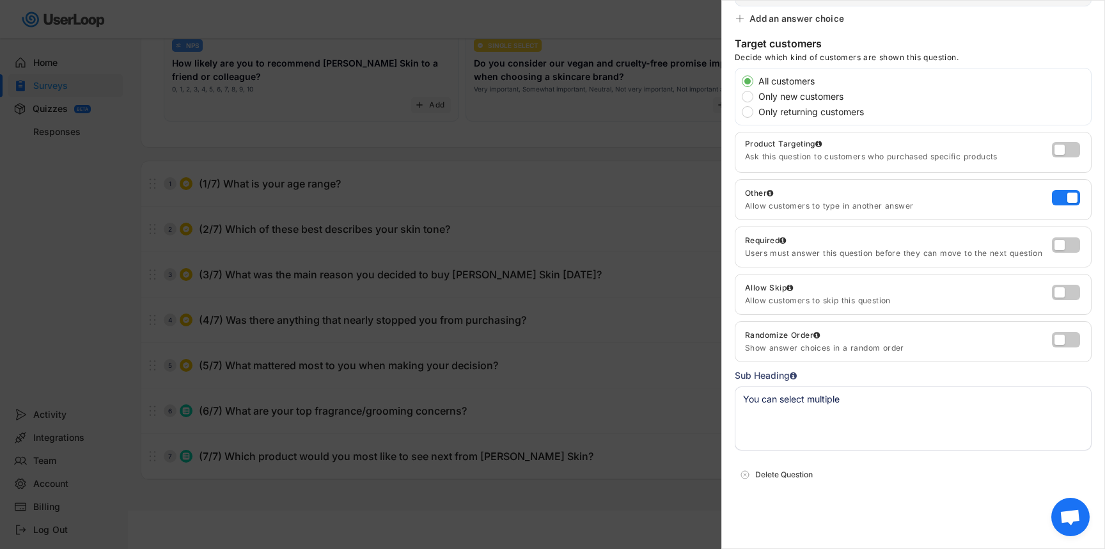
click at [521, 478] on div at bounding box center [552, 274] width 1105 height 549
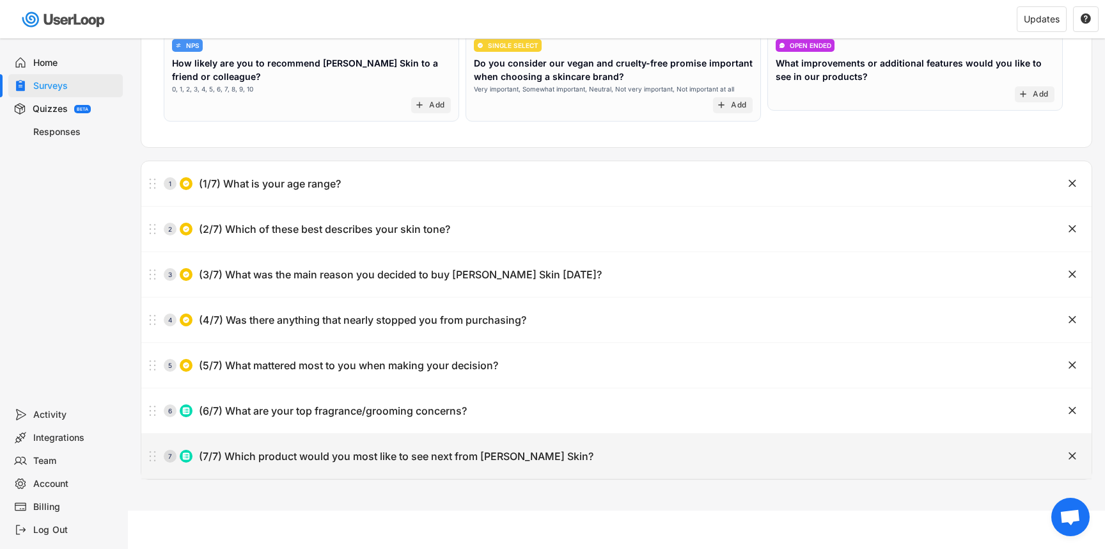
click at [441, 448] on div "7 (7/7) Which product would you most like to see next from [PERSON_NAME] Skin?" at bounding box center [584, 456] width 886 height 26
type input "(7/7) Which product would you most like to see next from [PERSON_NAME] Skin?"
type input "New fragrance variations"
type input "Matching fragrance oils/perfumes"
type input "Smaller travel sizes"
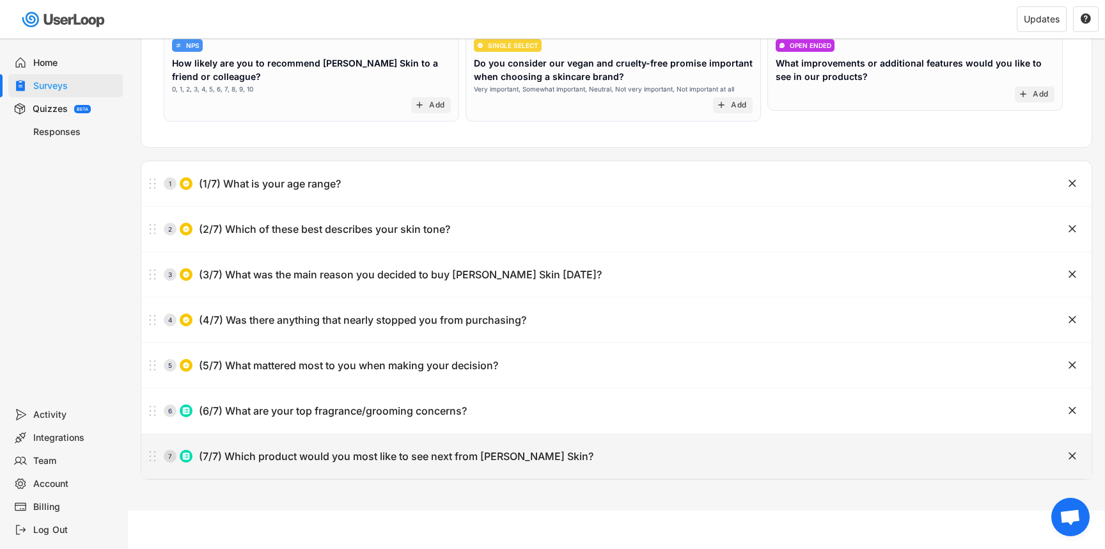
type input "Skincare (lotions, serums)"
type input "Grooming products (shave balm, [PERSON_NAME] oil)"
type input "Other"
type textarea "You can select multiple"
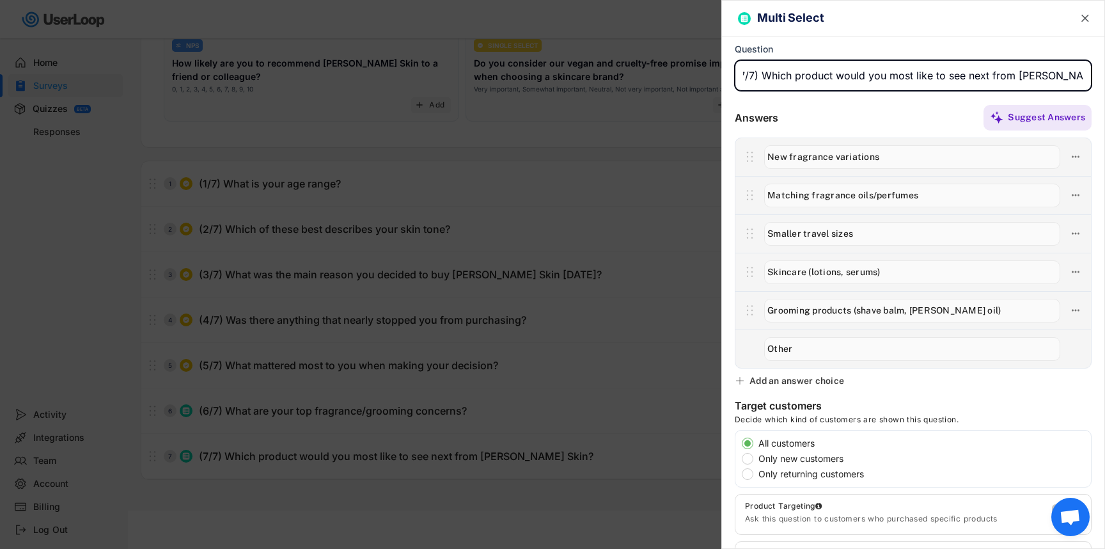
click at [479, 394] on div at bounding box center [552, 274] width 1105 height 549
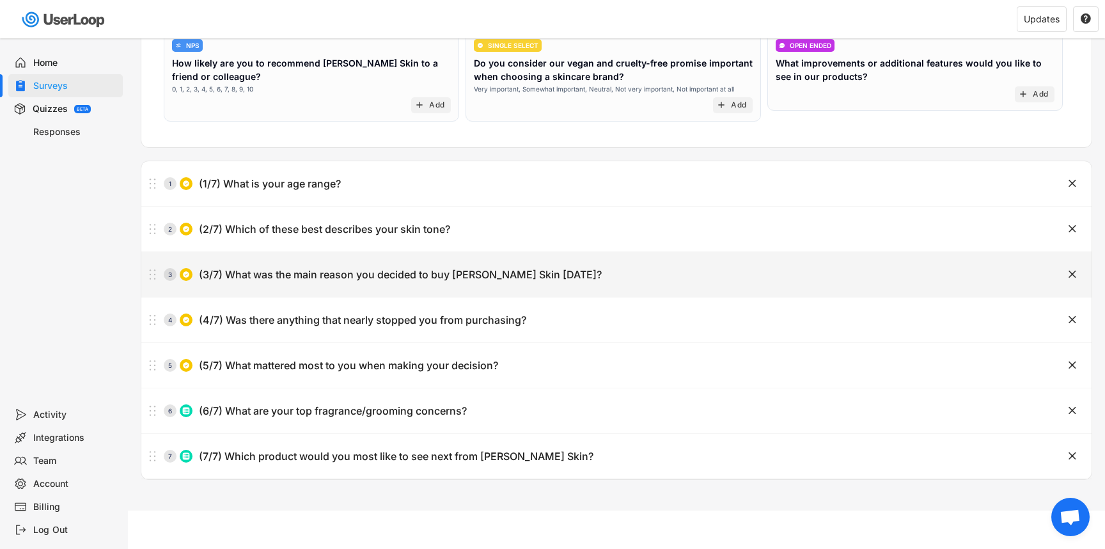
click at [430, 269] on div "(3/7) What was the main reason you decided to buy [PERSON_NAME] Skin [DATE]?" at bounding box center [400, 274] width 403 height 13
type input "(3/7) What was the main reason you decided to buy [PERSON_NAME] Skin [DATE]?"
type input "Pheromone enhancement"
type input "Long-lasting scent"
type input "Luxury fragrance at an affordable price"
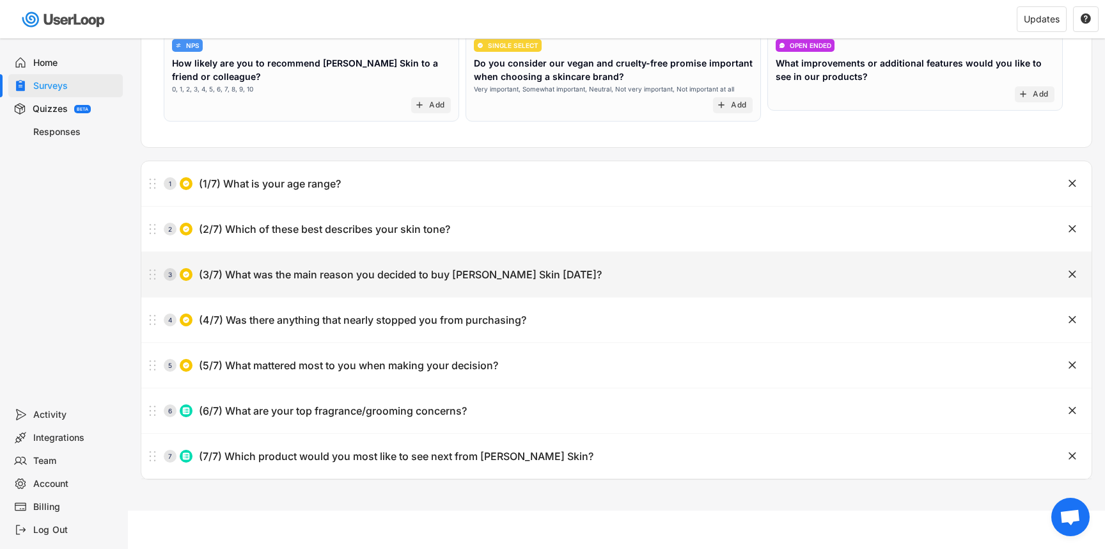
type input "Natural & nourishing ingredients"
type input "Vegan/cruelty-free values"
type input "Recommendation (friend/review/social media)"
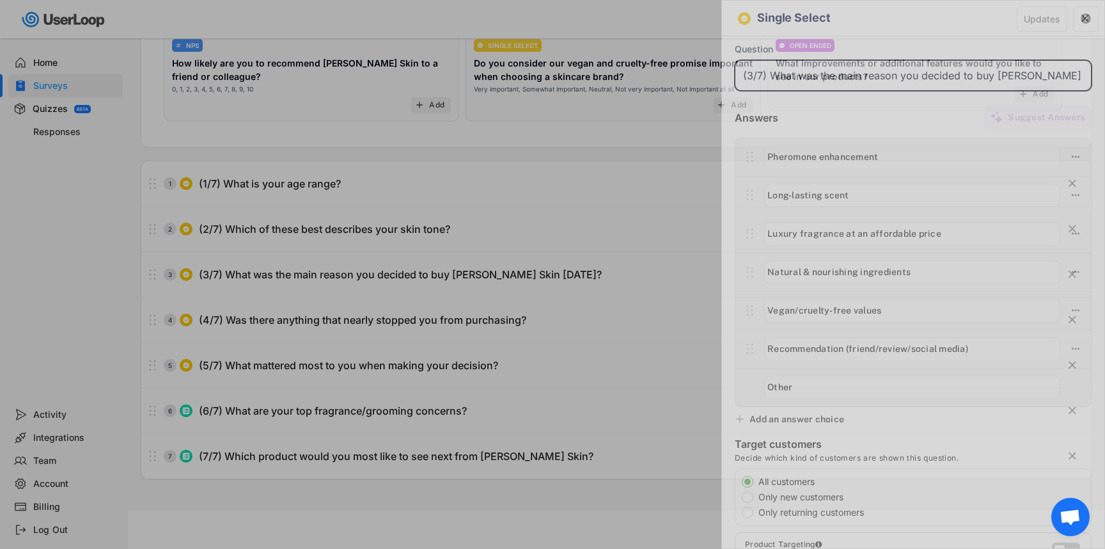
scroll to position [0, 11]
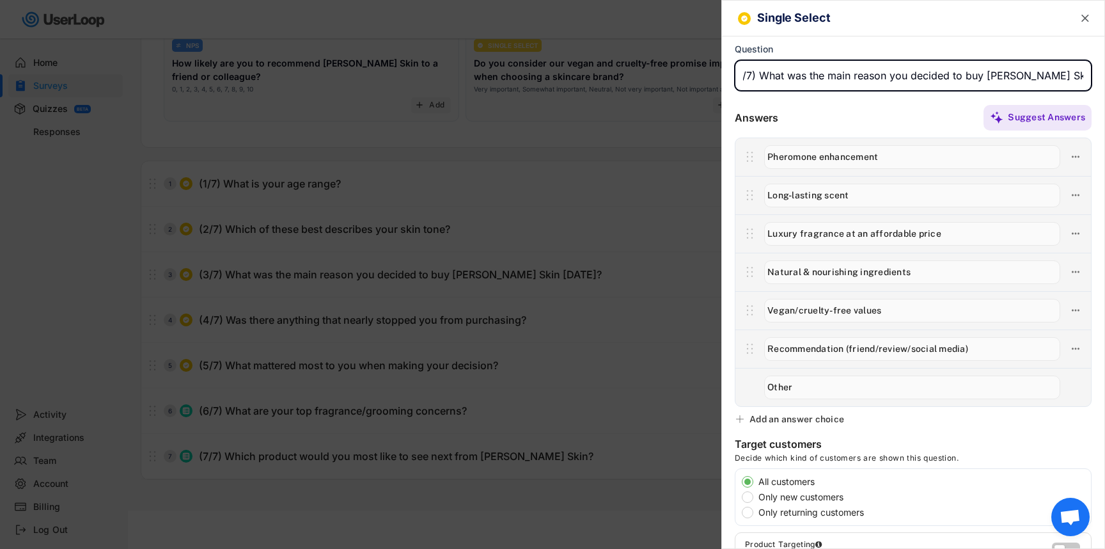
click at [559, 346] on div at bounding box center [552, 274] width 1105 height 549
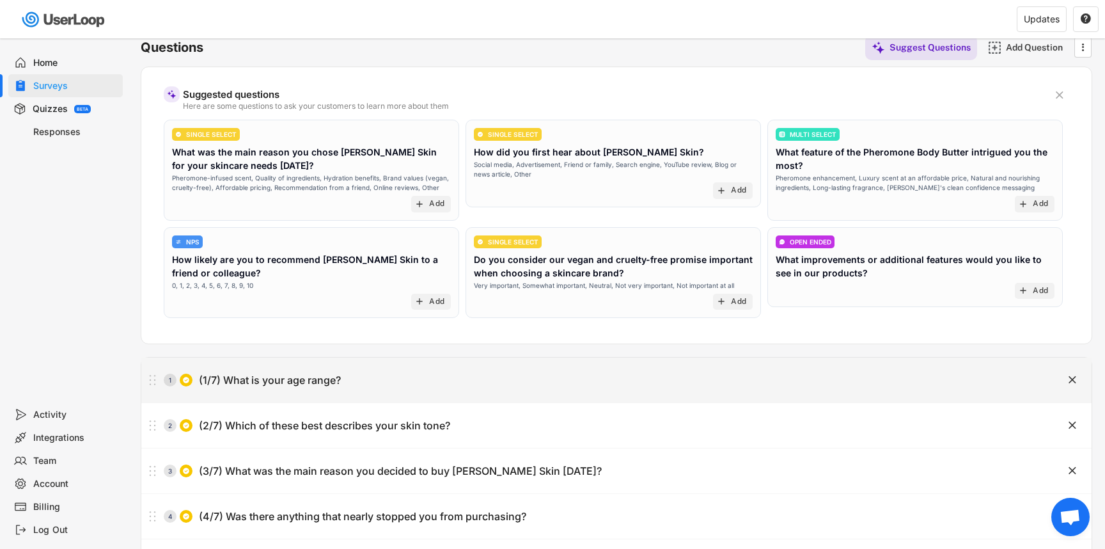
scroll to position [0, 0]
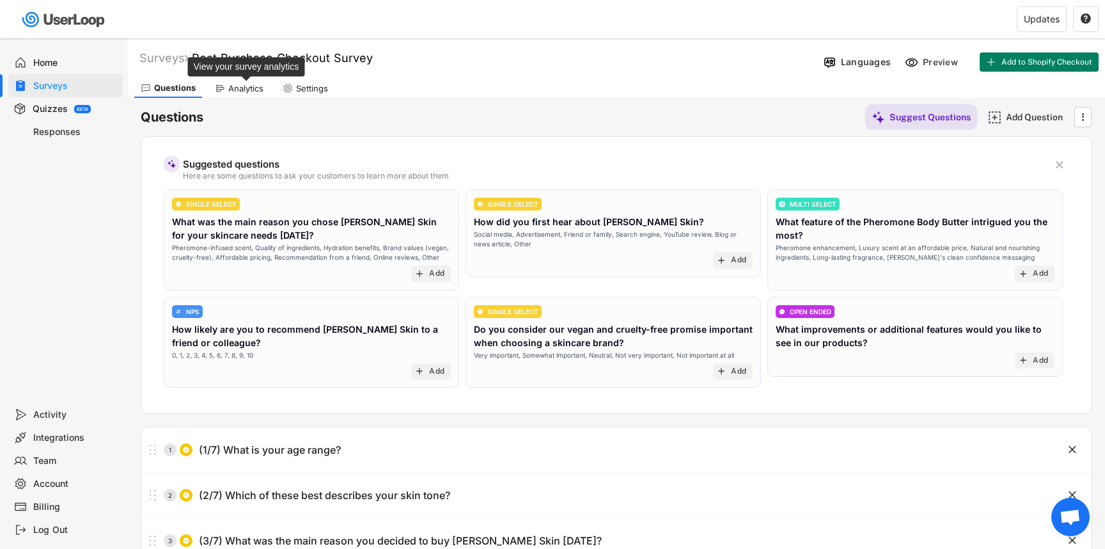
click at [243, 87] on div "Analytics" at bounding box center [245, 88] width 35 height 11
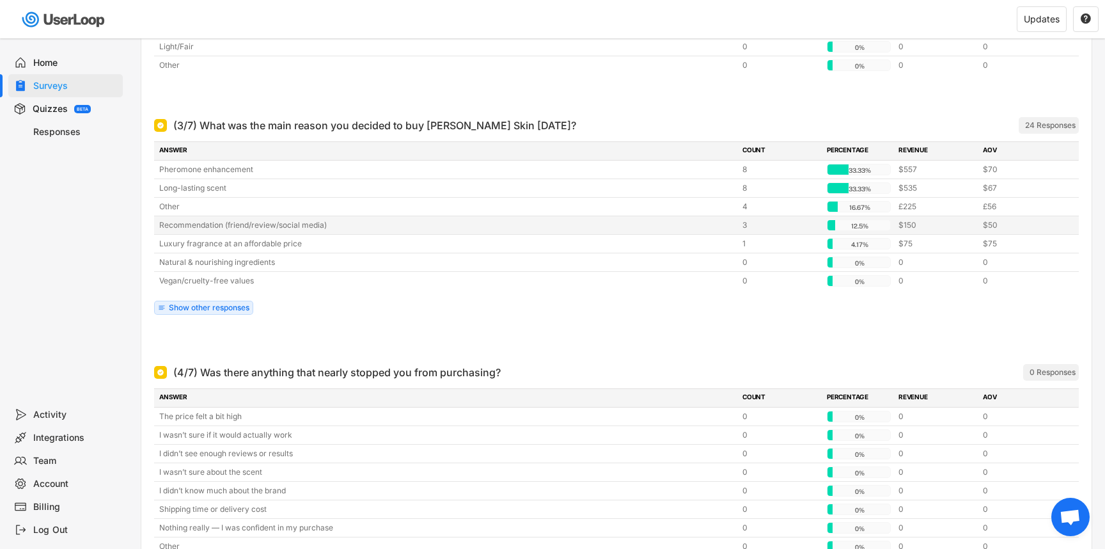
scroll to position [497, 0]
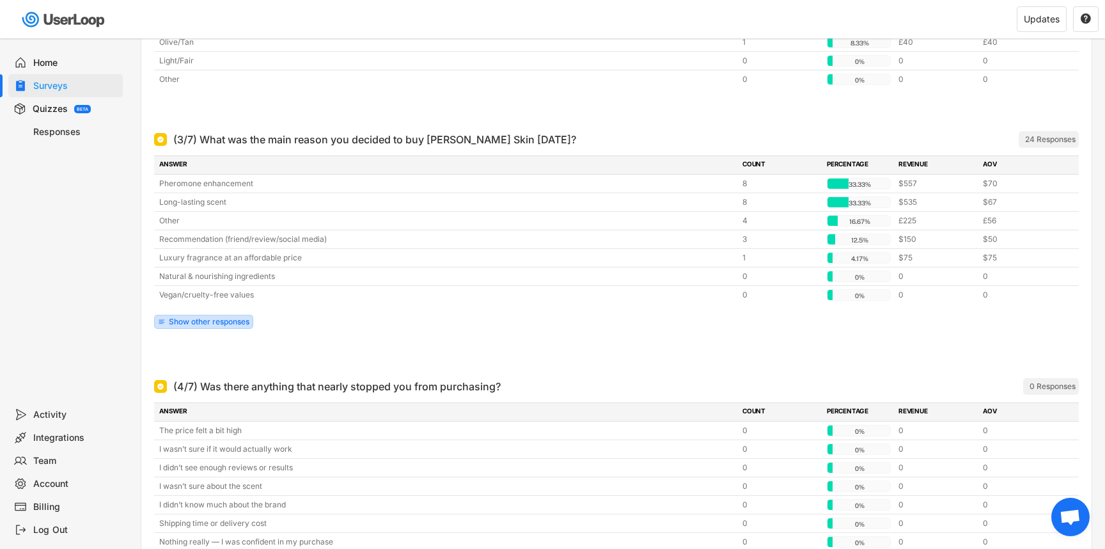
click at [220, 324] on div "Show other responses" at bounding box center [209, 322] width 81 height 8
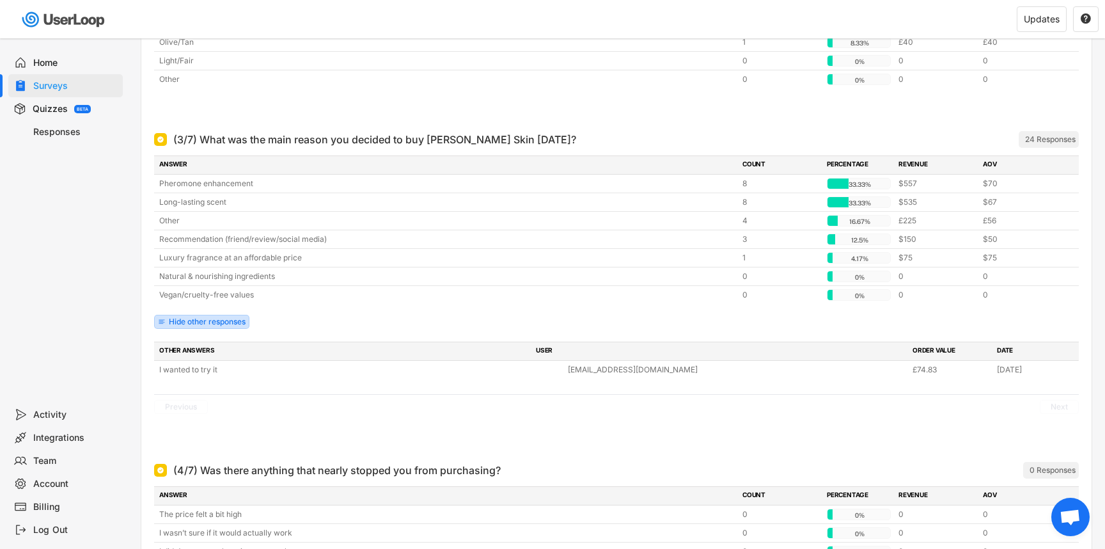
click at [211, 320] on div "Hide other responses" at bounding box center [207, 322] width 77 height 8
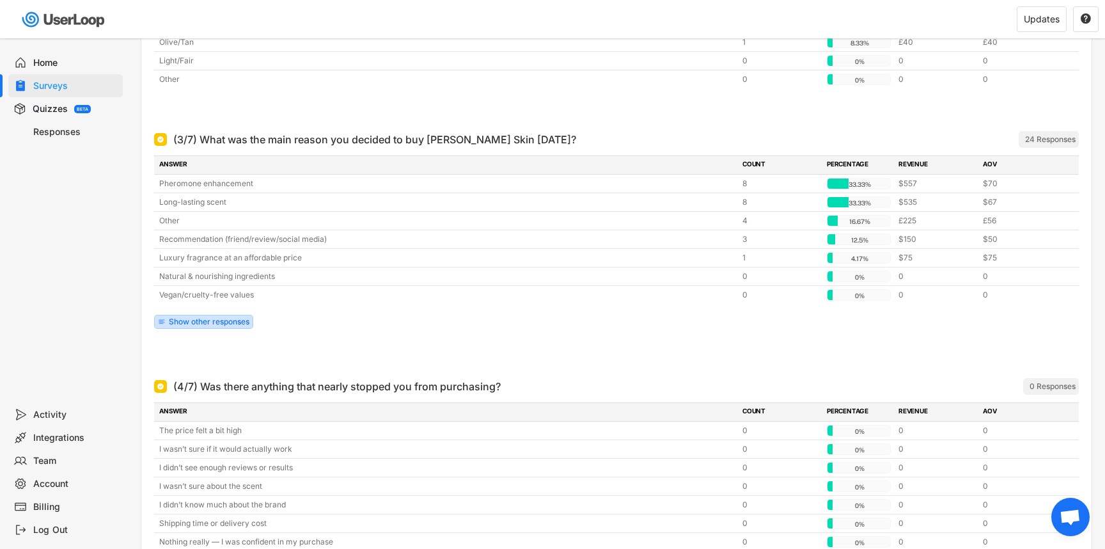
click at [211, 320] on div "Show other responses" at bounding box center [209, 322] width 81 height 8
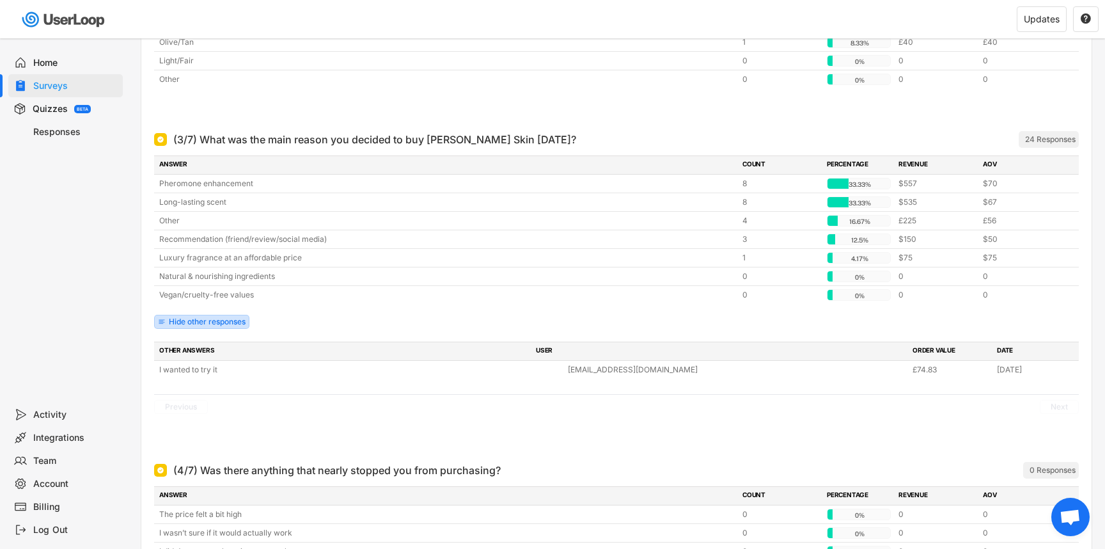
click at [223, 318] on div "Hide other responses" at bounding box center [207, 322] width 77 height 8
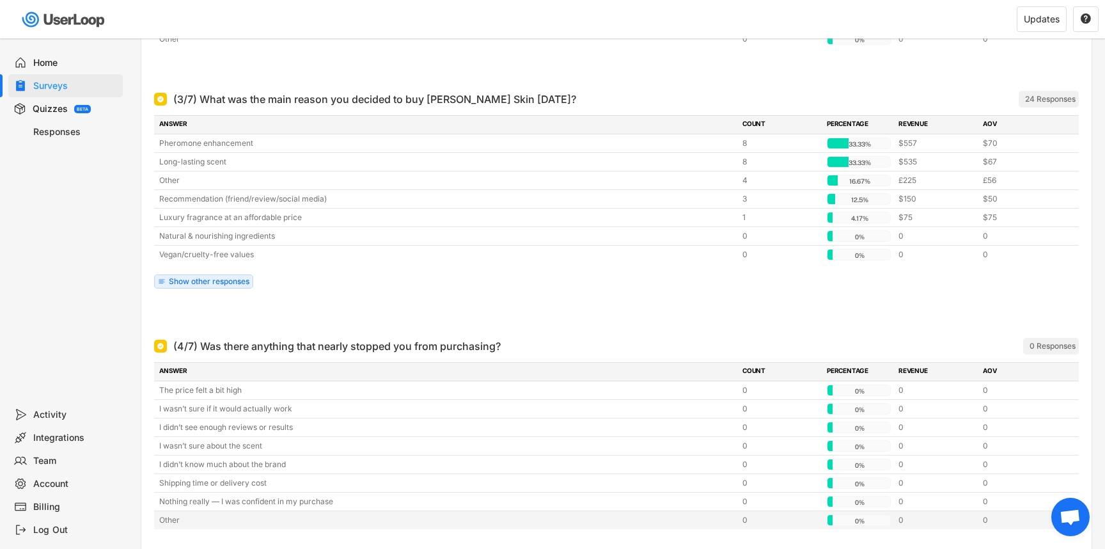
scroll to position [0, 0]
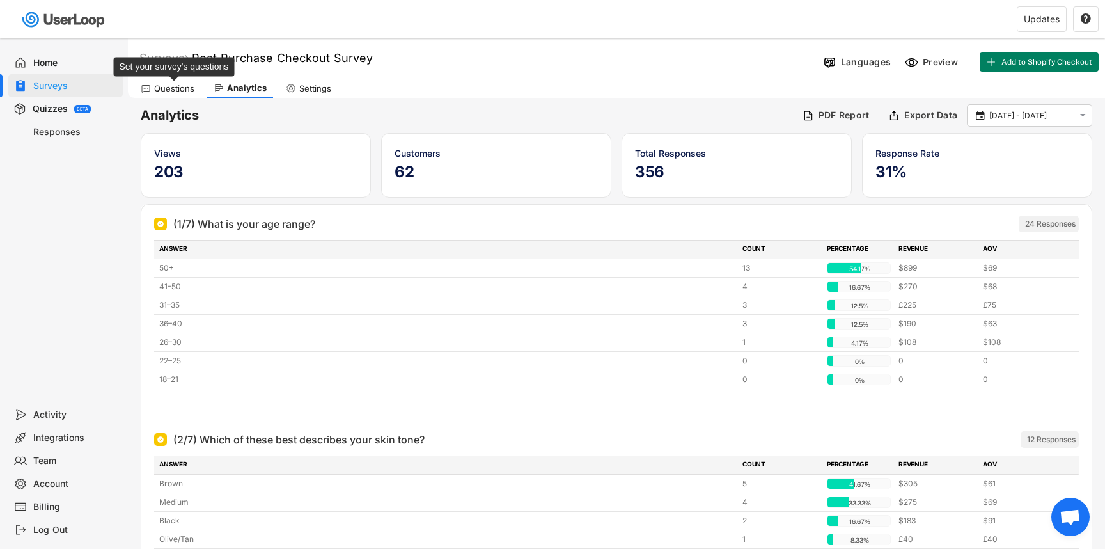
click at [156, 90] on div "Questions" at bounding box center [174, 88] width 40 height 11
